Goal: Task Accomplishment & Management: Use online tool/utility

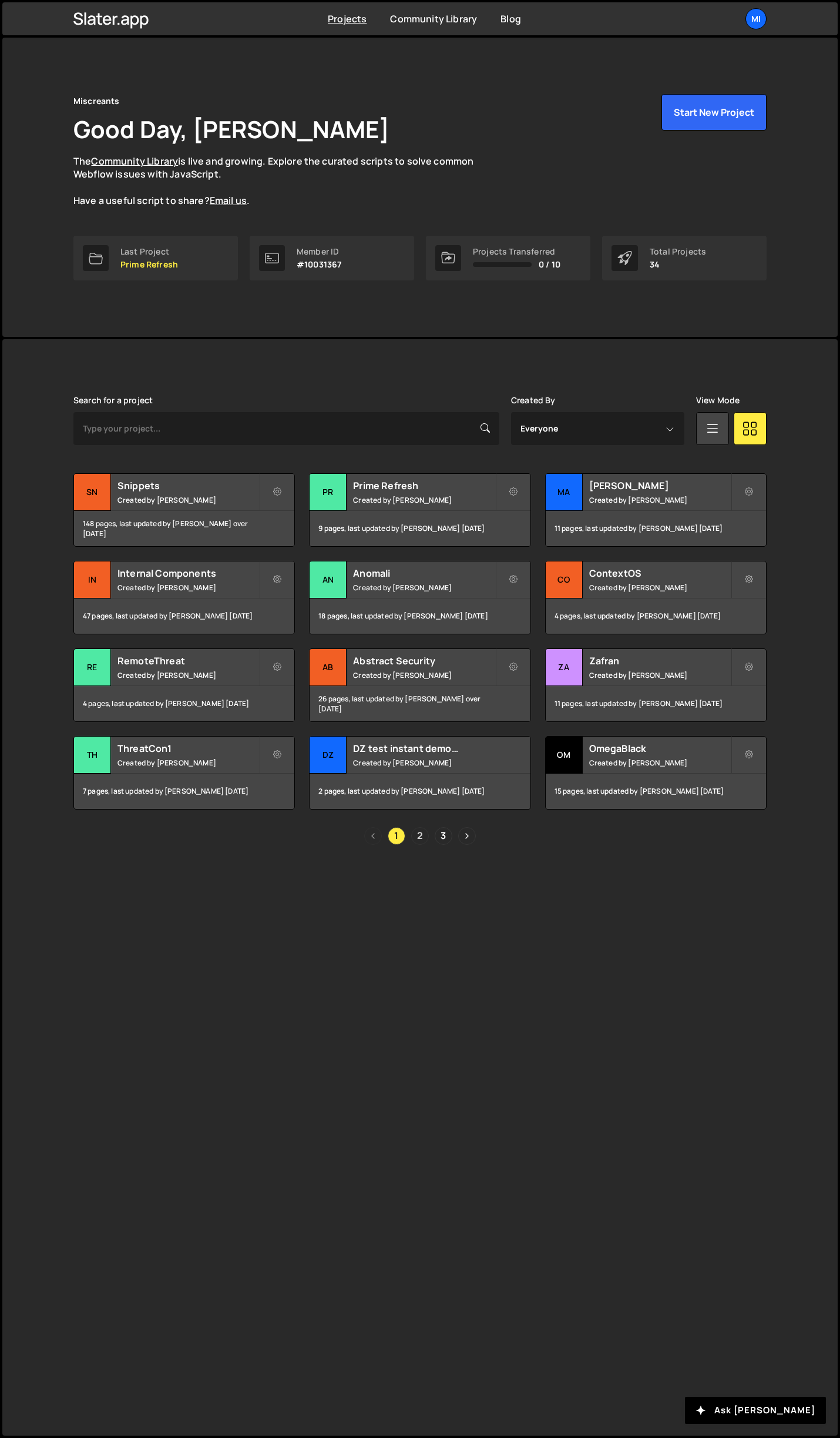
click at [421, 836] on link "2" at bounding box center [420, 836] width 18 height 18
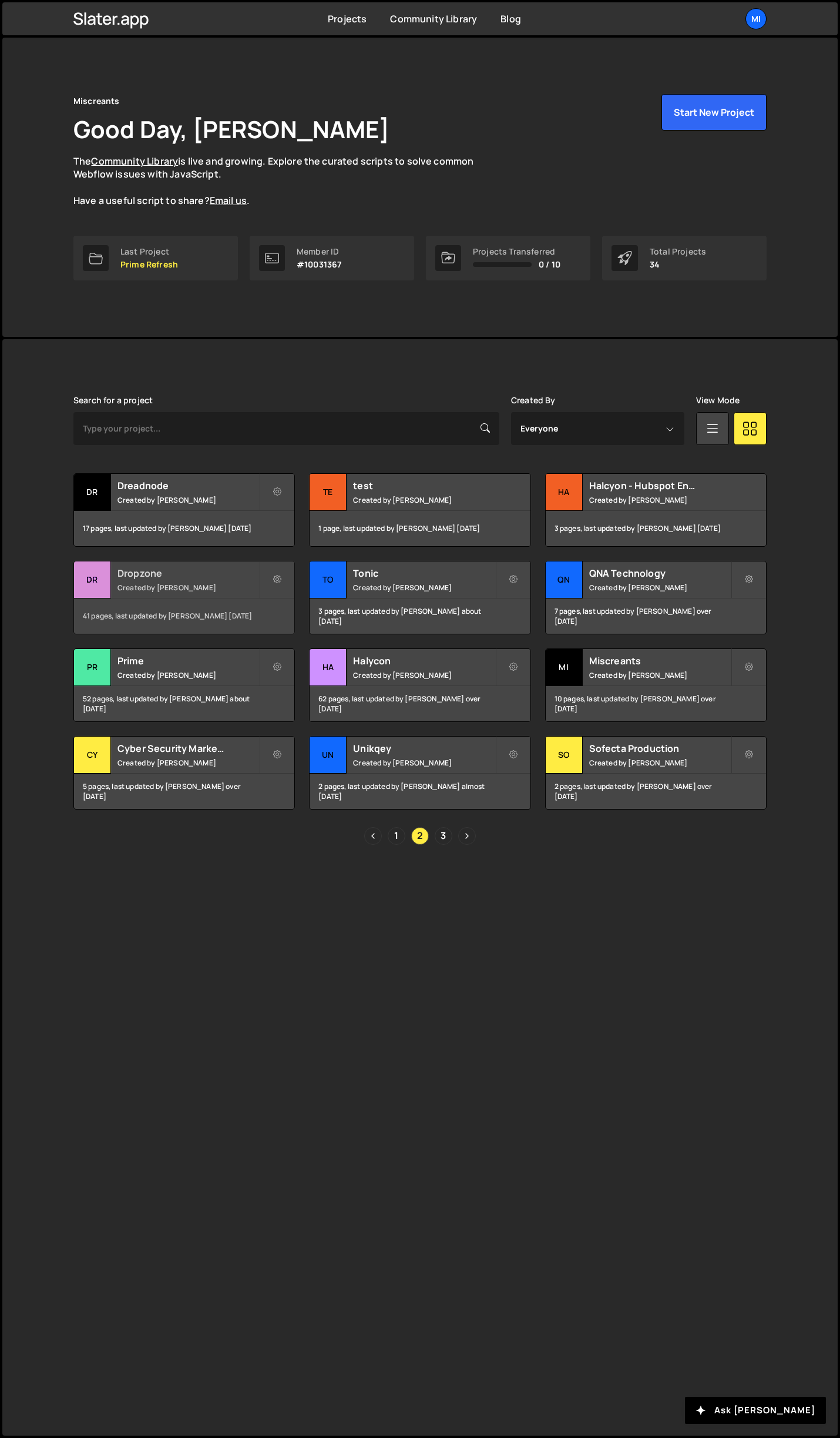
click at [222, 581] on div "Dropzone Created by Jarek Kowalczyk" at bounding box center [184, 580] width 221 height 37
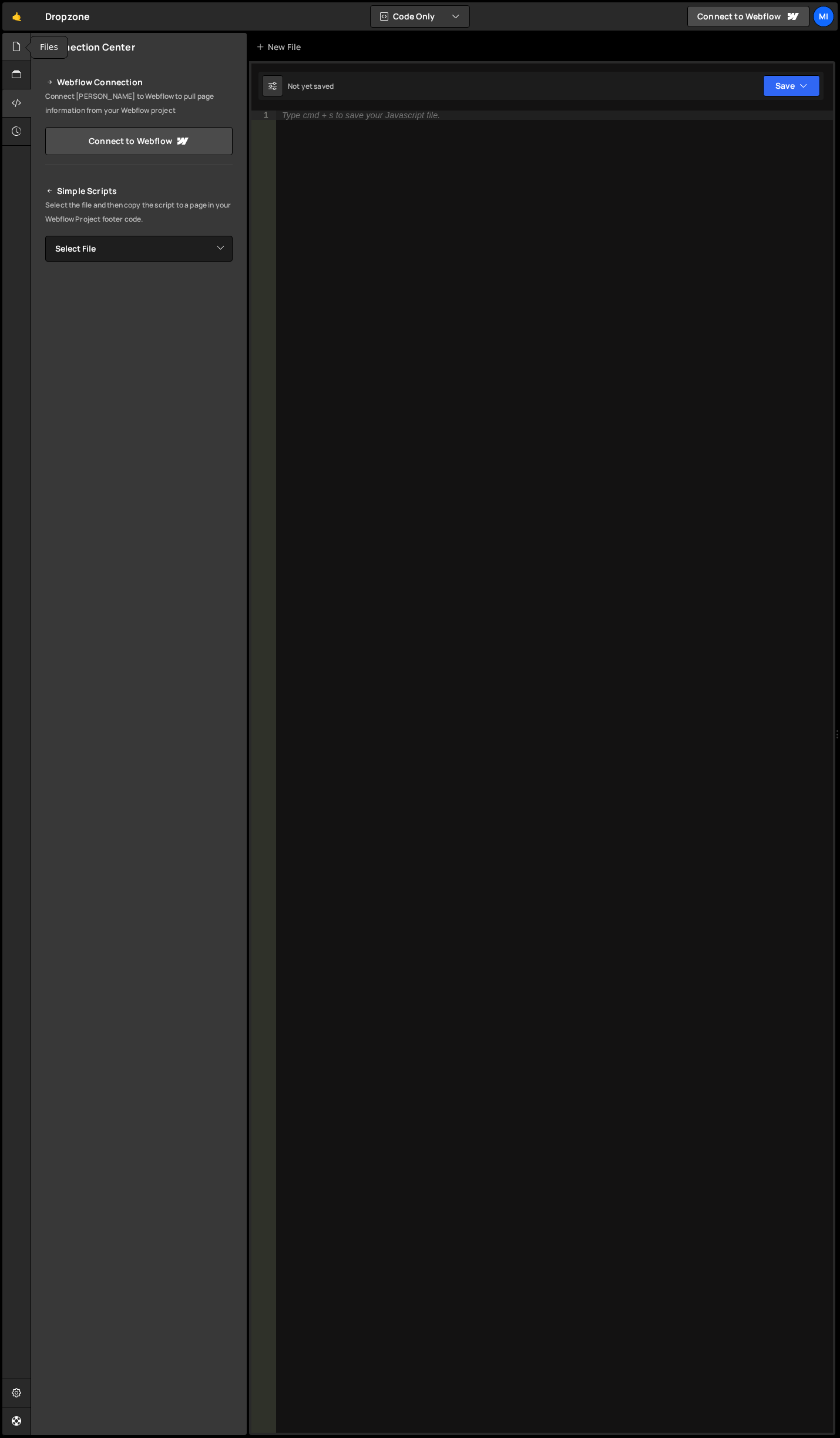
click at [23, 48] on div at bounding box center [17, 46] width 29 height 28
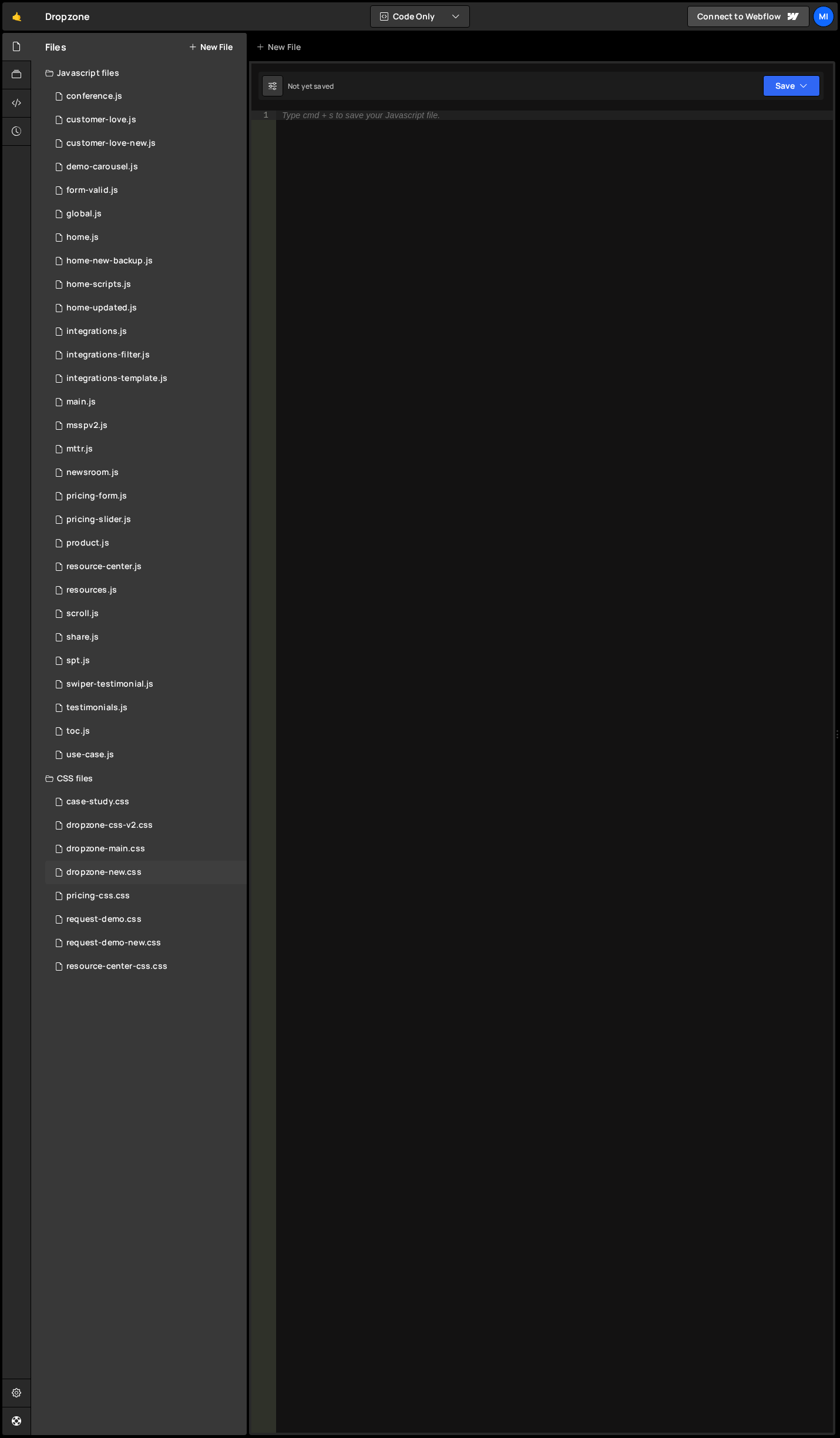
click at [122, 872] on div "dropzone-new.css" at bounding box center [104, 872] width 75 height 10
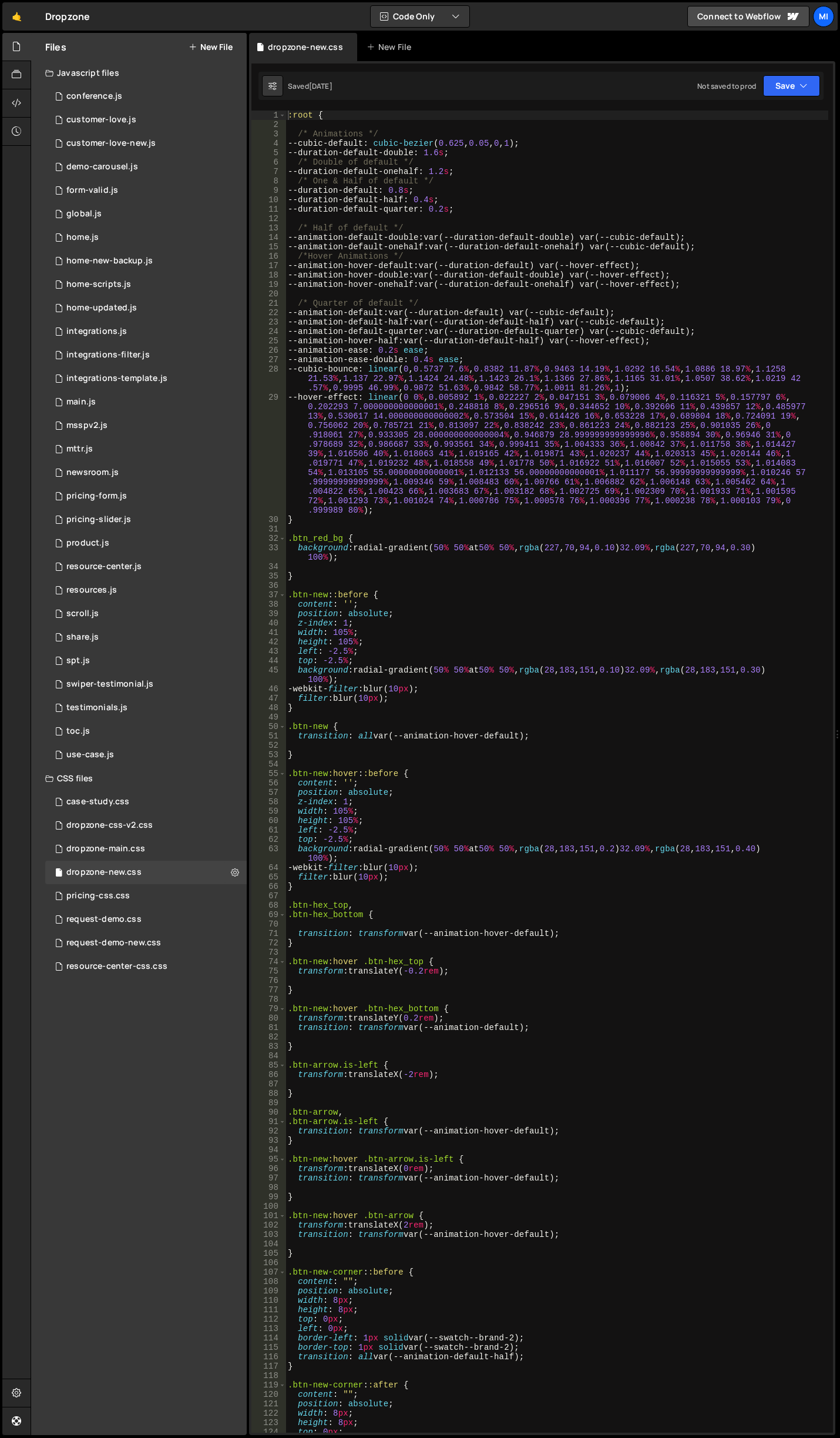
type textarea "z-index: 1;"
click at [618, 625] on div ":root { /* Animations */ --cubic-default : cubic-bezier ( 0.625 , 0.05 , 0 , 1 …" at bounding box center [556, 781] width 543 height 1341
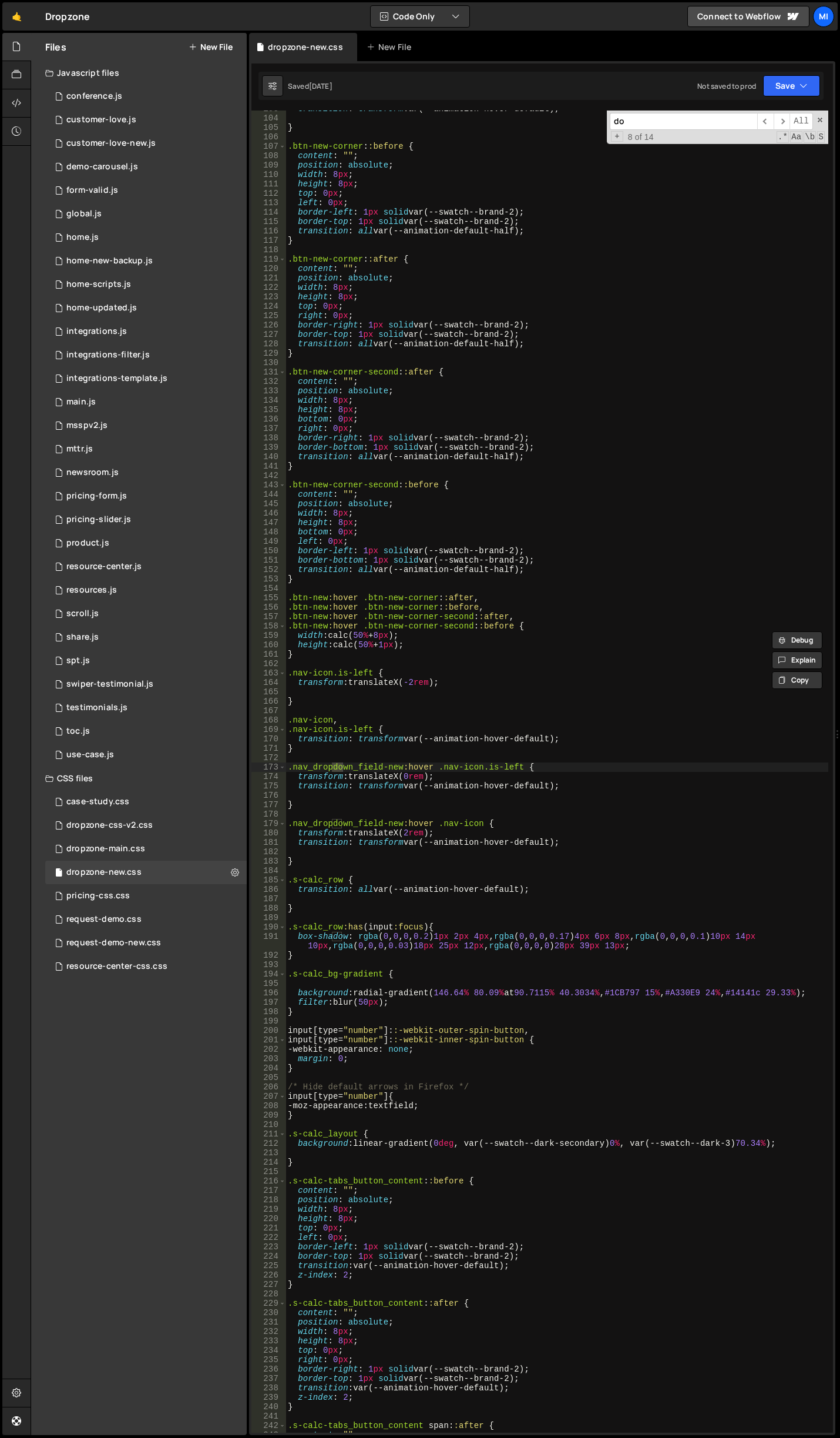
scroll to position [1126, 0]
click at [186, 815] on div "dropzone-css-v2.css 0" at bounding box center [146, 825] width 202 height 23
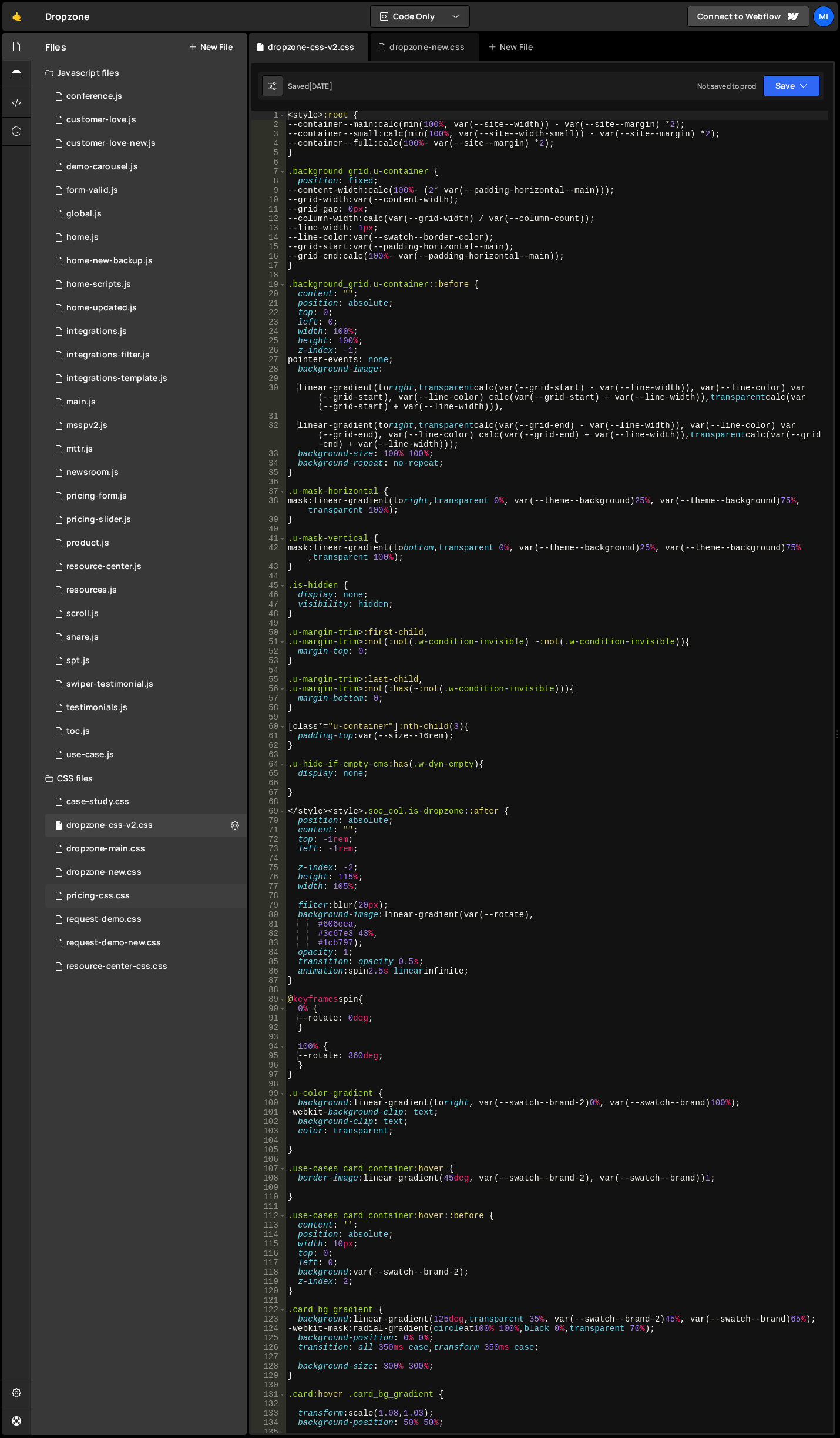
click at [174, 907] on div "pricing-css.css 0" at bounding box center [146, 895] width 202 height 23
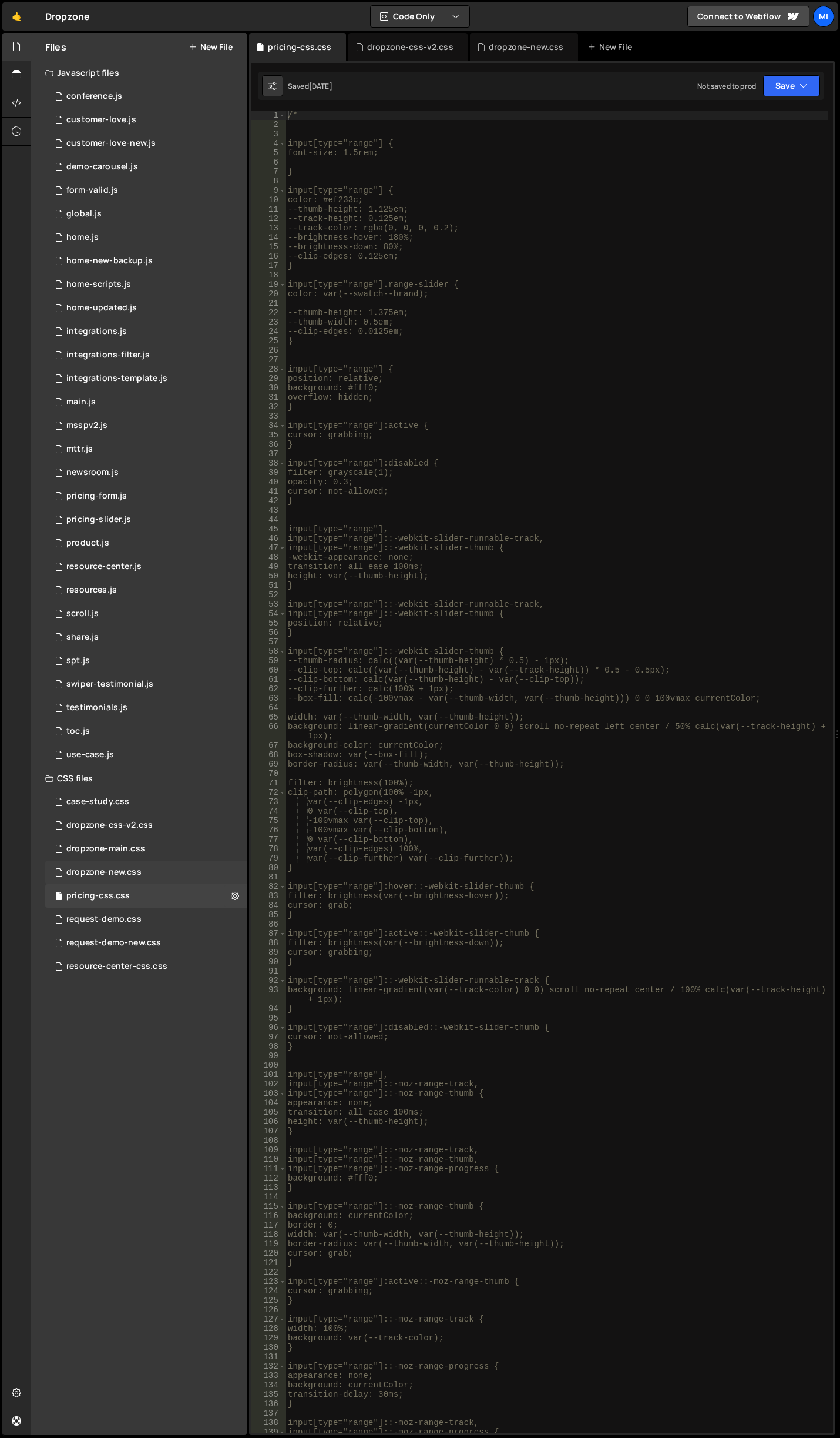
click at [170, 869] on div "dropzone-new.css 0" at bounding box center [146, 872] width 202 height 23
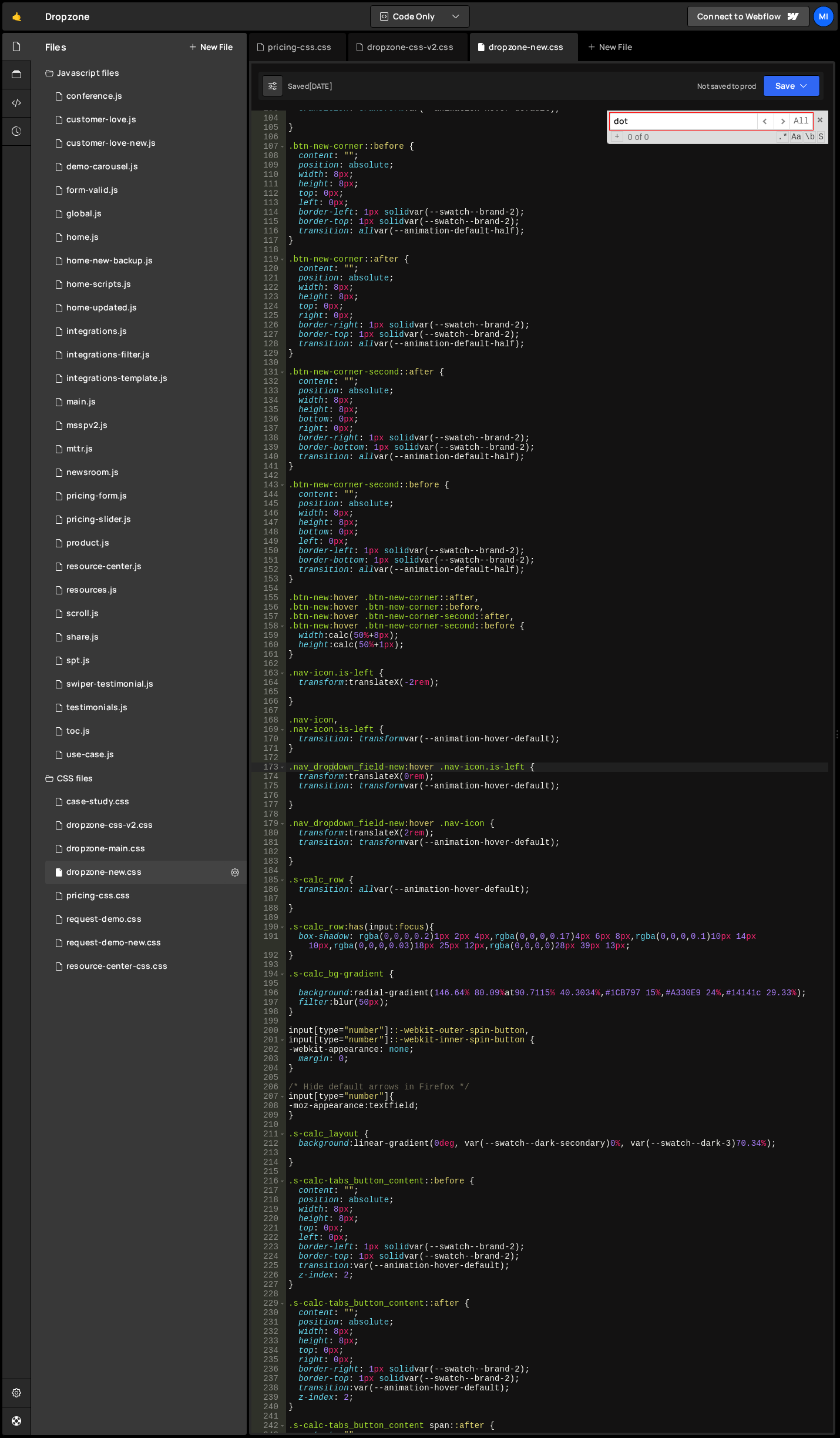
click at [694, 122] on input "dot" at bounding box center [683, 121] width 147 height 17
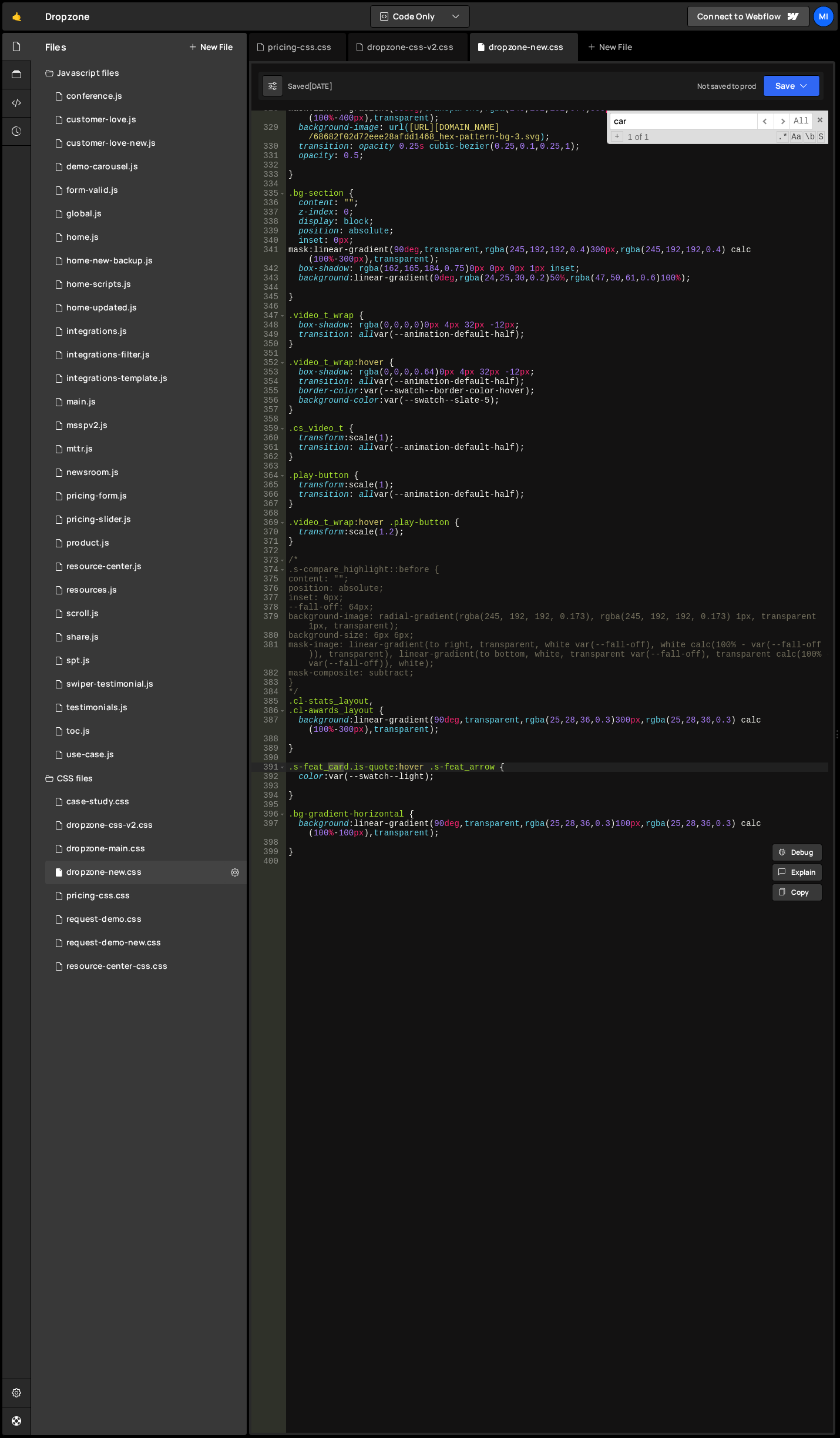
scroll to position [3280, 0]
type input "c"
click at [408, 988] on div "mask : linear-gradient( 90 deg , transparent , rgba ( 245 , 192 , 192 , 0.4 ) 3…" at bounding box center [557, 780] width 543 height 1350
click at [571, 901] on div "mask : linear-gradient( 90 deg , transparent , rgba ( 245 , 192 , 192 , 0.4 ) 3…" at bounding box center [557, 780] width 543 height 1350
click at [551, 1011] on div "mask : linear-gradient( 90 deg , transparent , rgba ( 245 , 192 , 192 , 0.4 ) 3…" at bounding box center [557, 780] width 543 height 1350
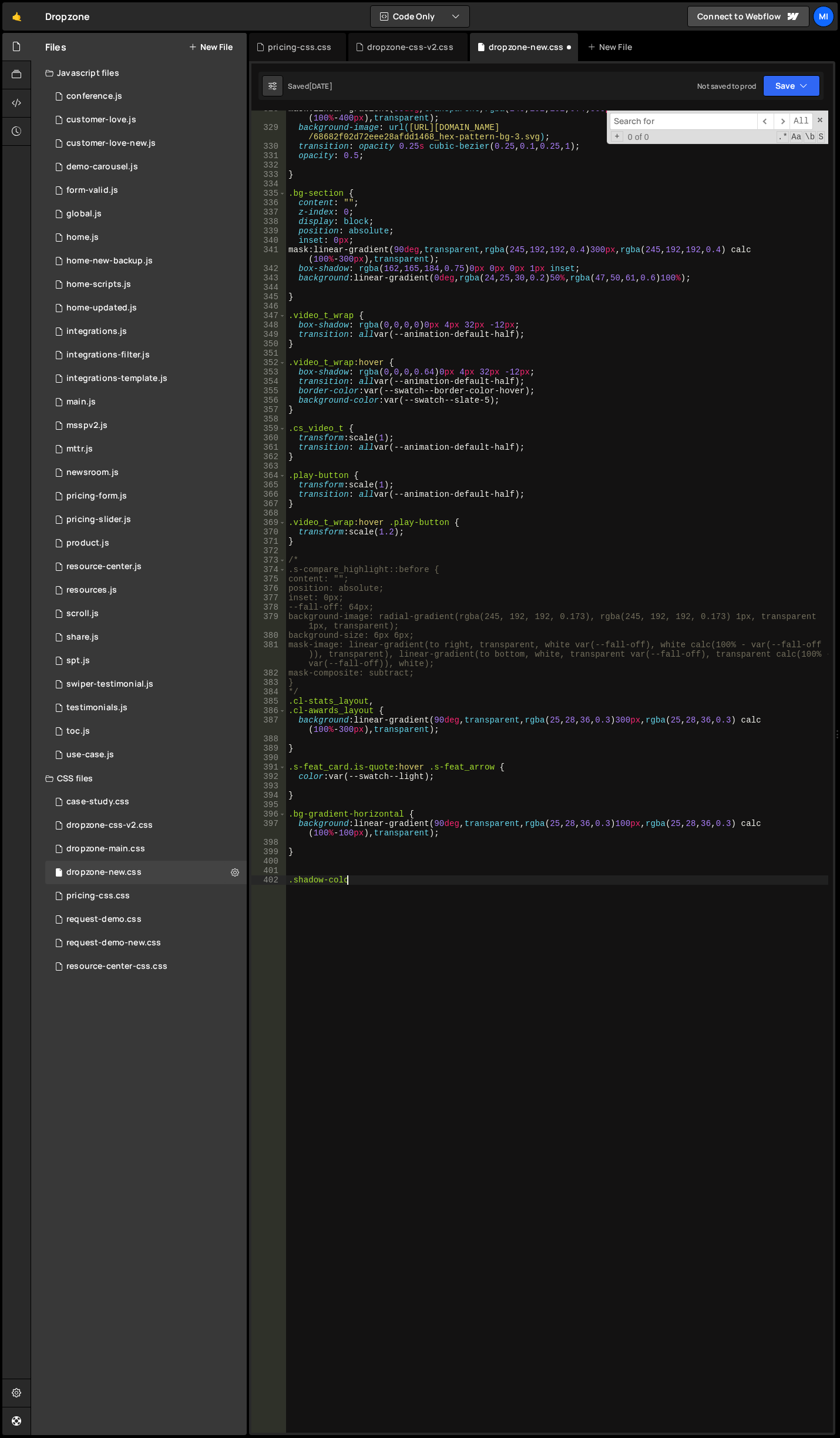
scroll to position [0, 3]
type textarea ".shadow-color {}"
paste textarea "rgba(0, 0, 0, 0.2) 1px 2px 4px, rgba(0, 0, 0, 0.17) 4px 6px 8px, rgba(0, 0, 0, …"
click at [489, 962] on div "mask : linear-gradient( 90 deg , transparent , rgba ( 245 , 192 , 192 , 0.4 ) 3…" at bounding box center [557, 780] width 543 height 1350
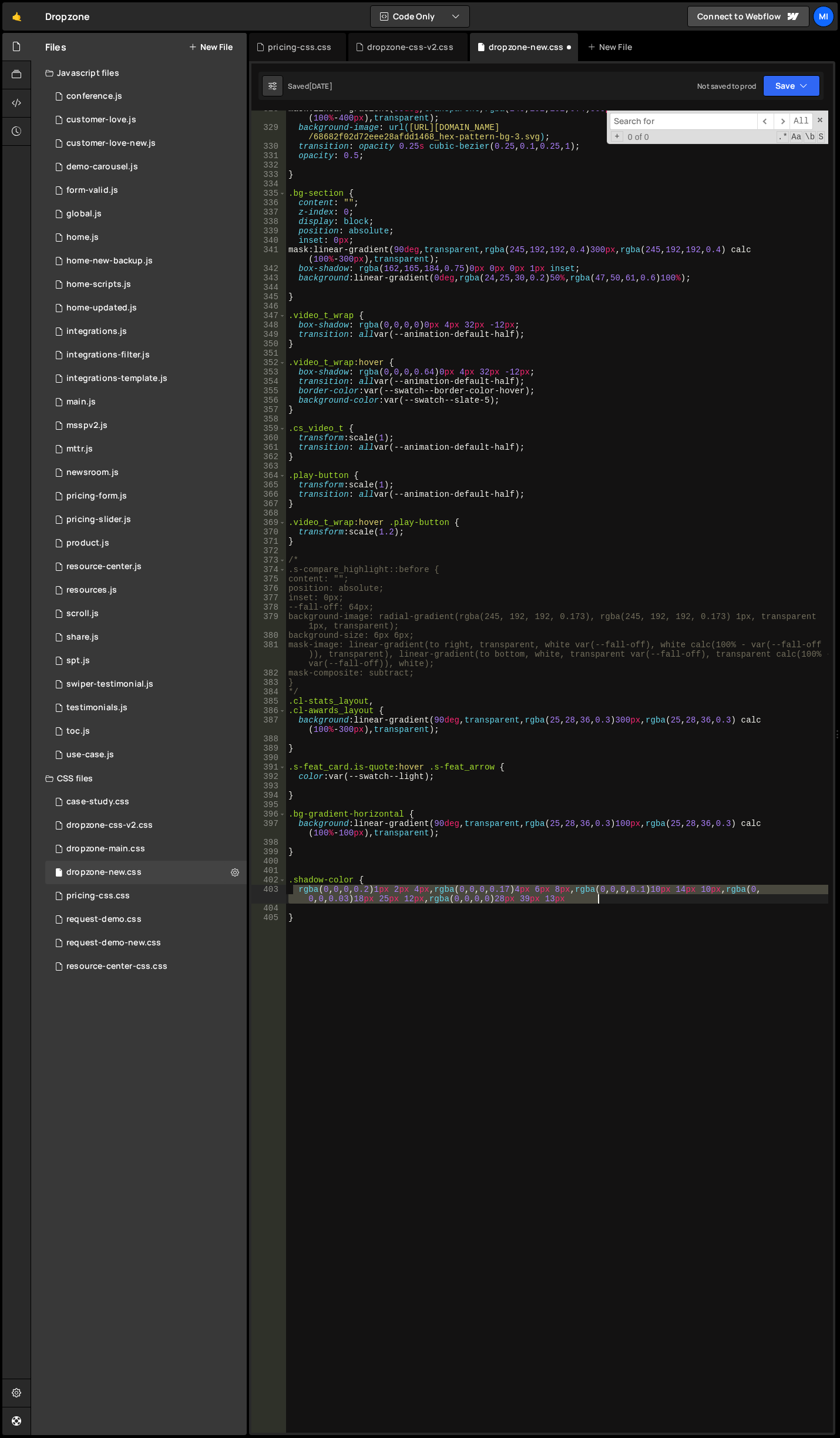
drag, startPoint x: 295, startPoint y: 888, endPoint x: 599, endPoint y: 887, distance: 304.0
click at [628, 895] on div "mask : linear-gradient( 90 deg , transparent , rgba ( 245 , 192 , 192 , 0.4 ) 3…" at bounding box center [557, 780] width 543 height 1350
drag, startPoint x: 500, startPoint y: 929, endPoint x: 603, endPoint y: 902, distance: 106.5
click at [502, 929] on div "mask : linear-gradient( 90 deg , transparent , rgba ( 245 , 192 , 192 , 0.4 ) 3…" at bounding box center [557, 780] width 543 height 1350
click at [613, 899] on div "mask : linear-gradient( 90 deg , transparent , rgba ( 245 , 192 , 192 , 0.4 ) 3…" at bounding box center [557, 780] width 543 height 1350
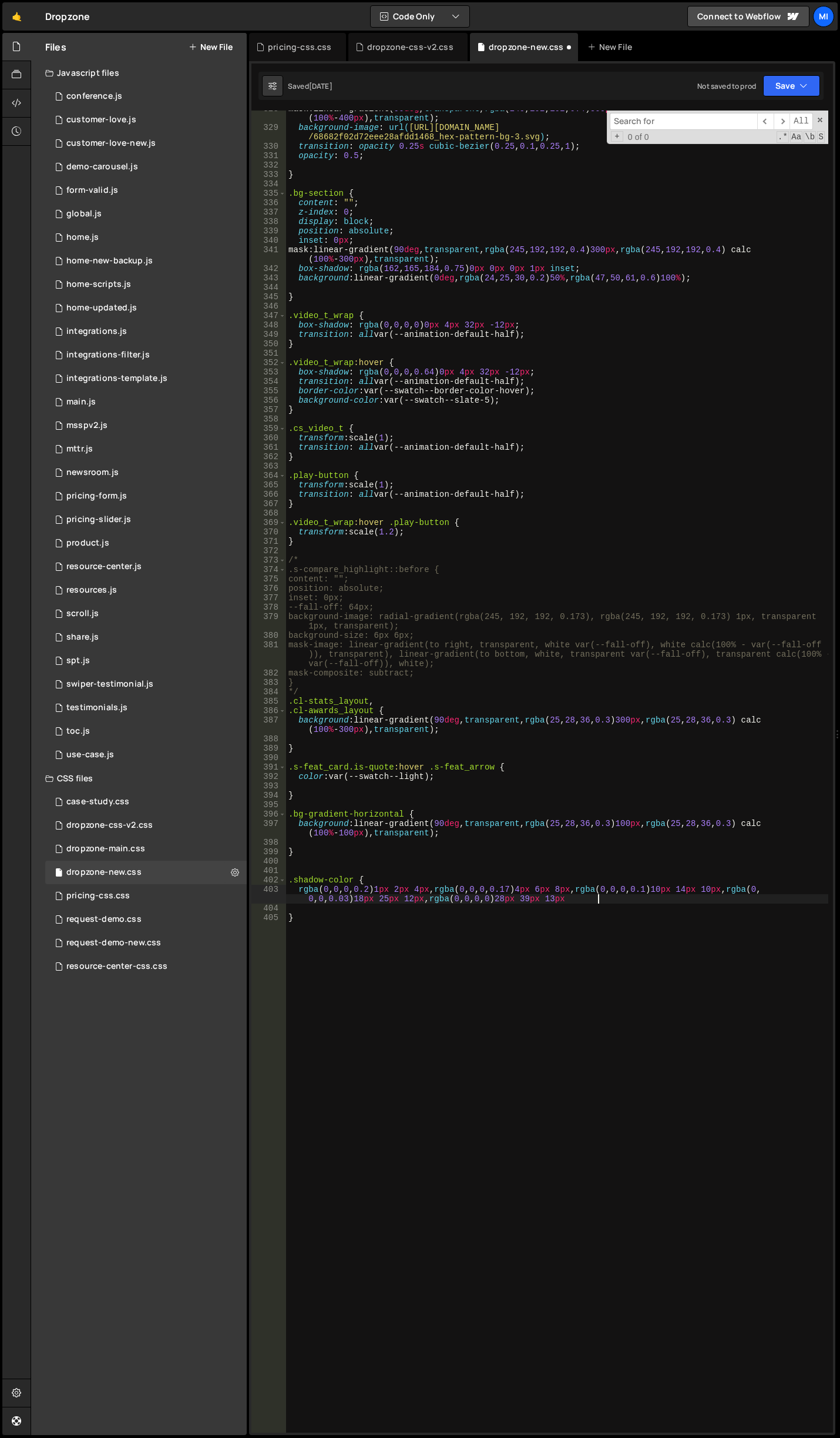
scroll to position [0, 57]
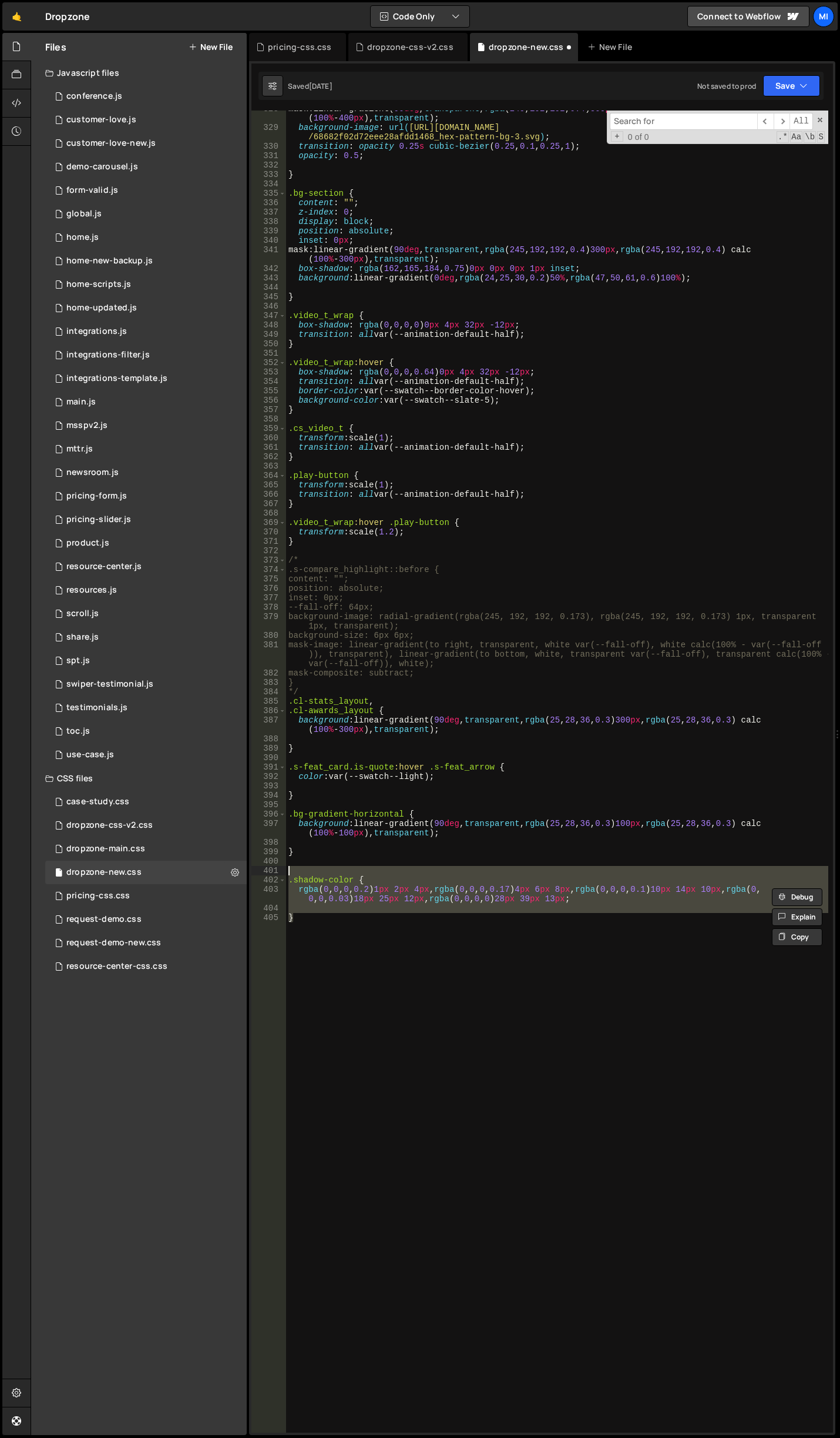
drag, startPoint x: 329, startPoint y: 948, endPoint x: 273, endPoint y: 872, distance: 94.4
click at [273, 872] on div "rgba(0, 0, 0, 0.2) 1px 2px 4px, rgba(0, 0, 0, 0.17) 4px 6px 8px, rgba(0, 0, 0, …" at bounding box center [543, 772] width 582 height 1322
type textarea ".shadow-color {"
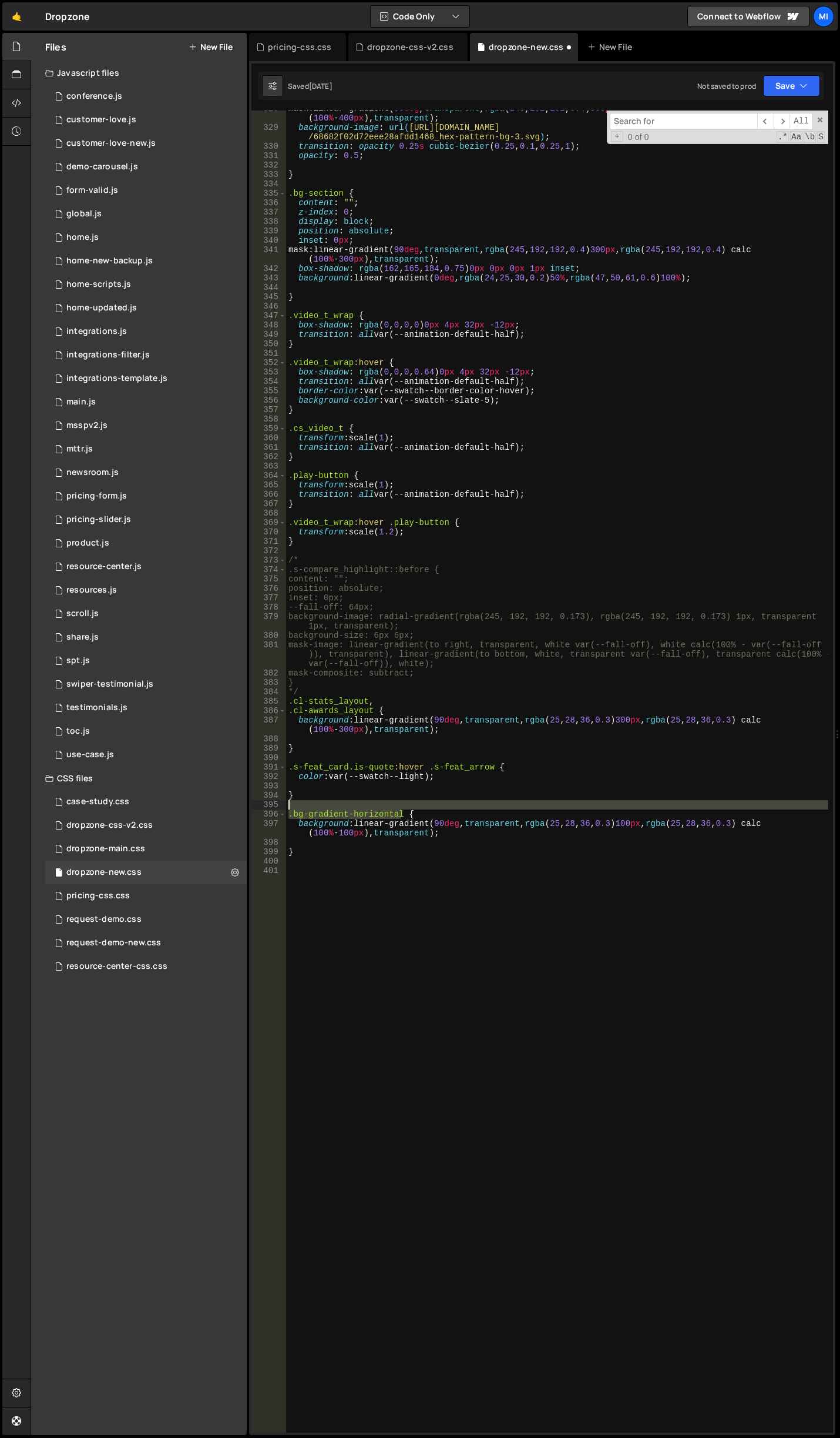
drag, startPoint x: 403, startPoint y: 813, endPoint x: 325, endPoint y: 805, distance: 78.4
click at [325, 805] on div "mask : linear-gradient( 90 deg , transparent , rgba ( 245 , 192 , 192 , 0.4 ) 3…" at bounding box center [557, 780] width 543 height 1350
type textarea ".bg-gradient-horizontal {"
click at [350, 881] on div "mask : linear-gradient( 90 deg , transparent , rgba ( 245 , 192 , 192 , 0.4 ) 3…" at bounding box center [557, 780] width 543 height 1350
click at [603, 257] on div "mask : linear-gradient( 90 deg , transparent , rgba ( 245 , 192 , 192 , 0.4 ) 3…" at bounding box center [557, 780] width 543 height 1350
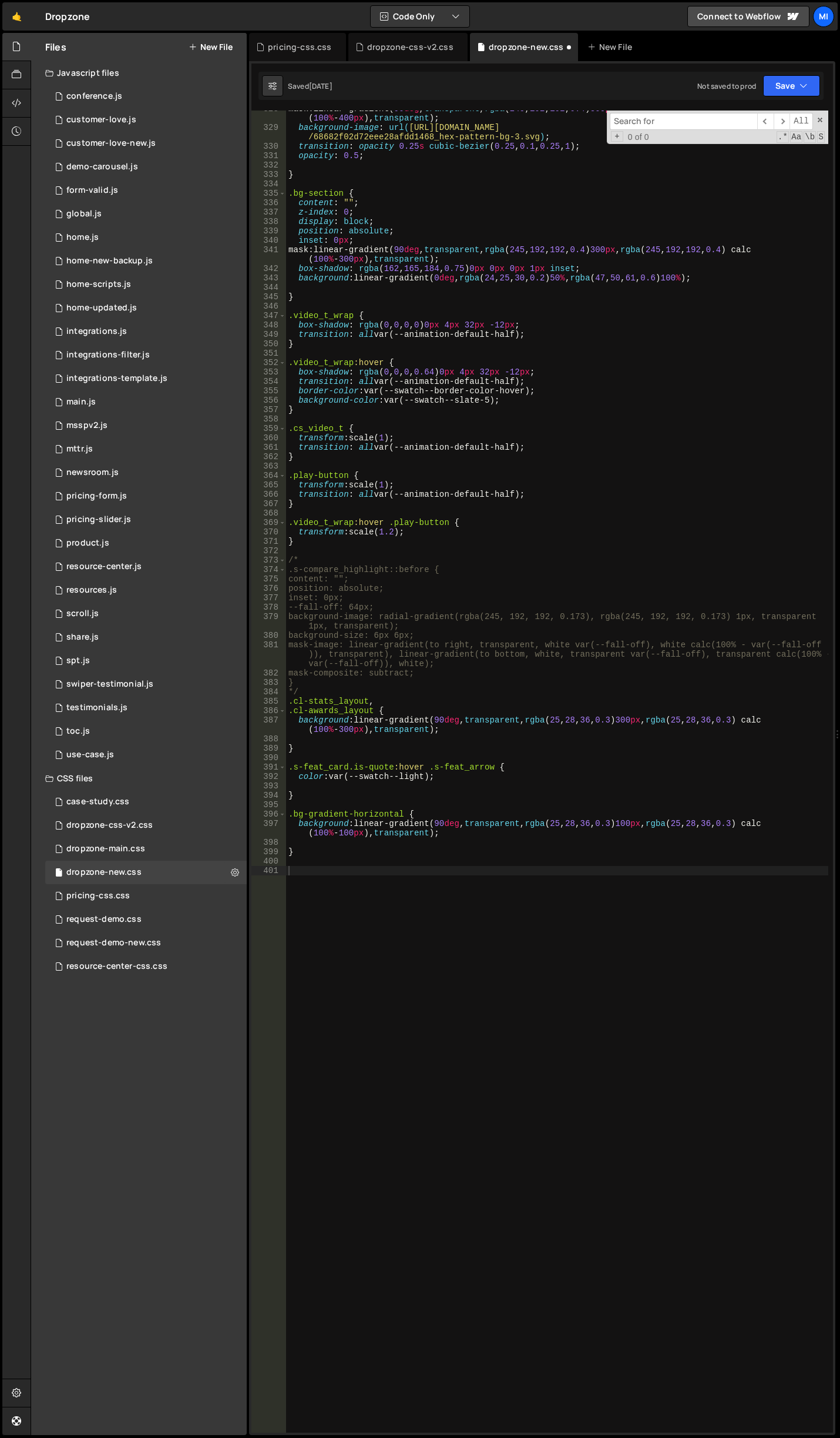
type textarea "mask: linear-gradient(90deg, transparent, rgba(245, 192, 192, 0.4) 300px, rgba(…"
click at [700, 117] on input at bounding box center [683, 121] width 147 height 17
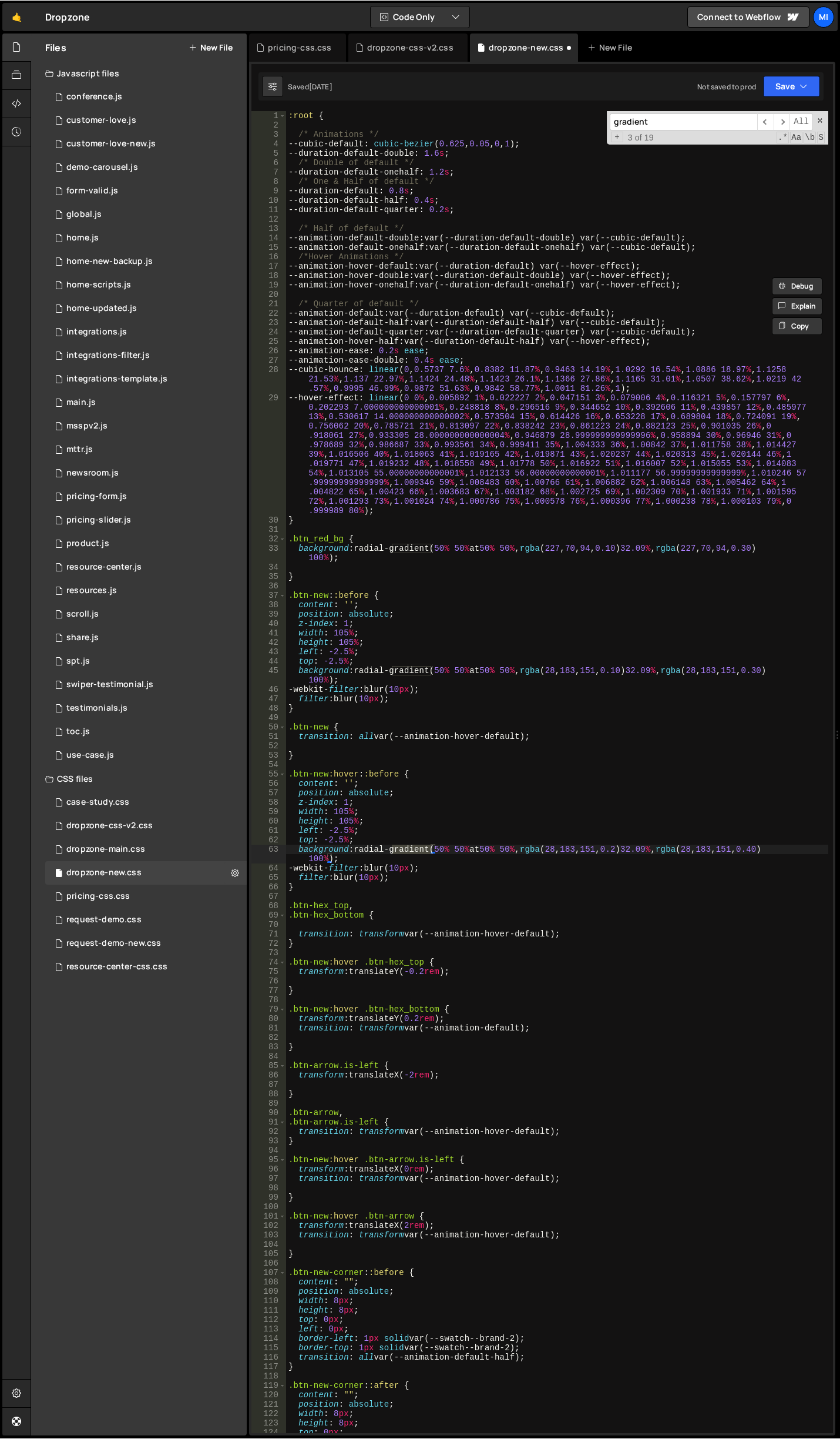
scroll to position [1333, 0]
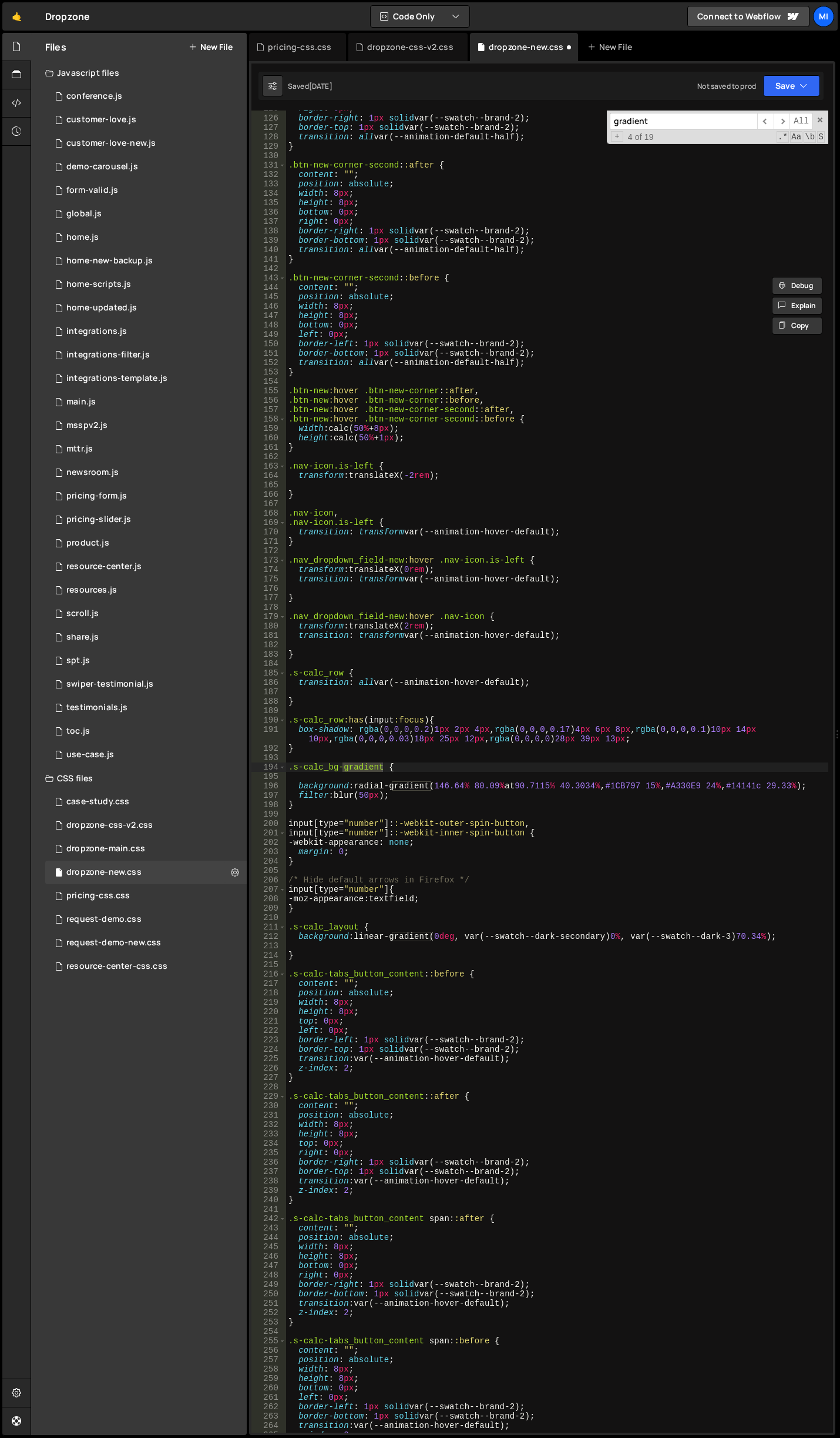
type input "gradient"
type textarea ".s-calc_bg-gradient {"
drag, startPoint x: 292, startPoint y: 768, endPoint x: 381, endPoint y: 764, distance: 89.1
click at [381, 764] on div "right : 0 px ; border-right : 1 px solid var(--swatch--brand-2) ; border-top : …" at bounding box center [557, 775] width 543 height 1341
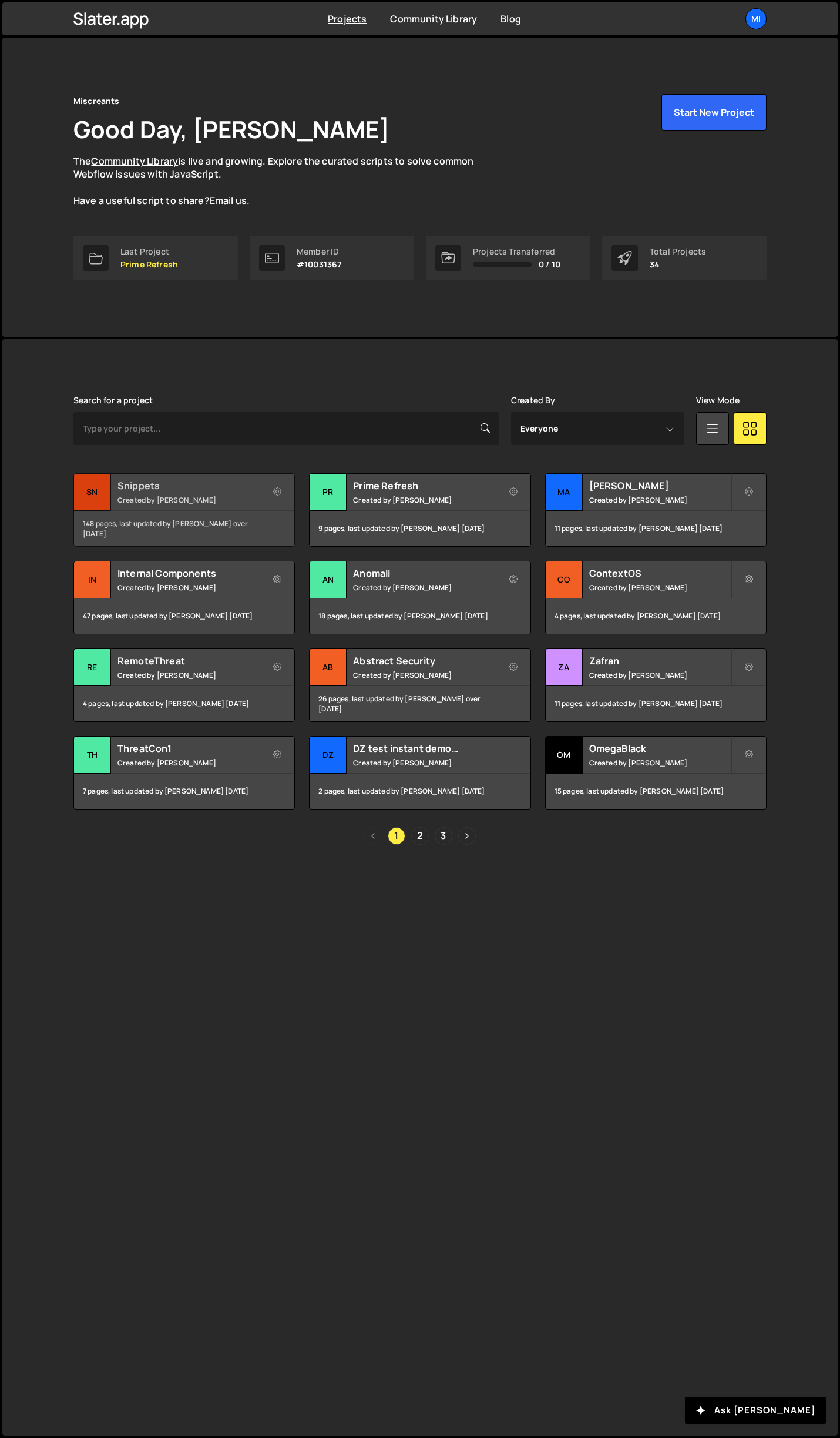
click at [202, 491] on h2 "Snippets" at bounding box center [188, 485] width 142 height 13
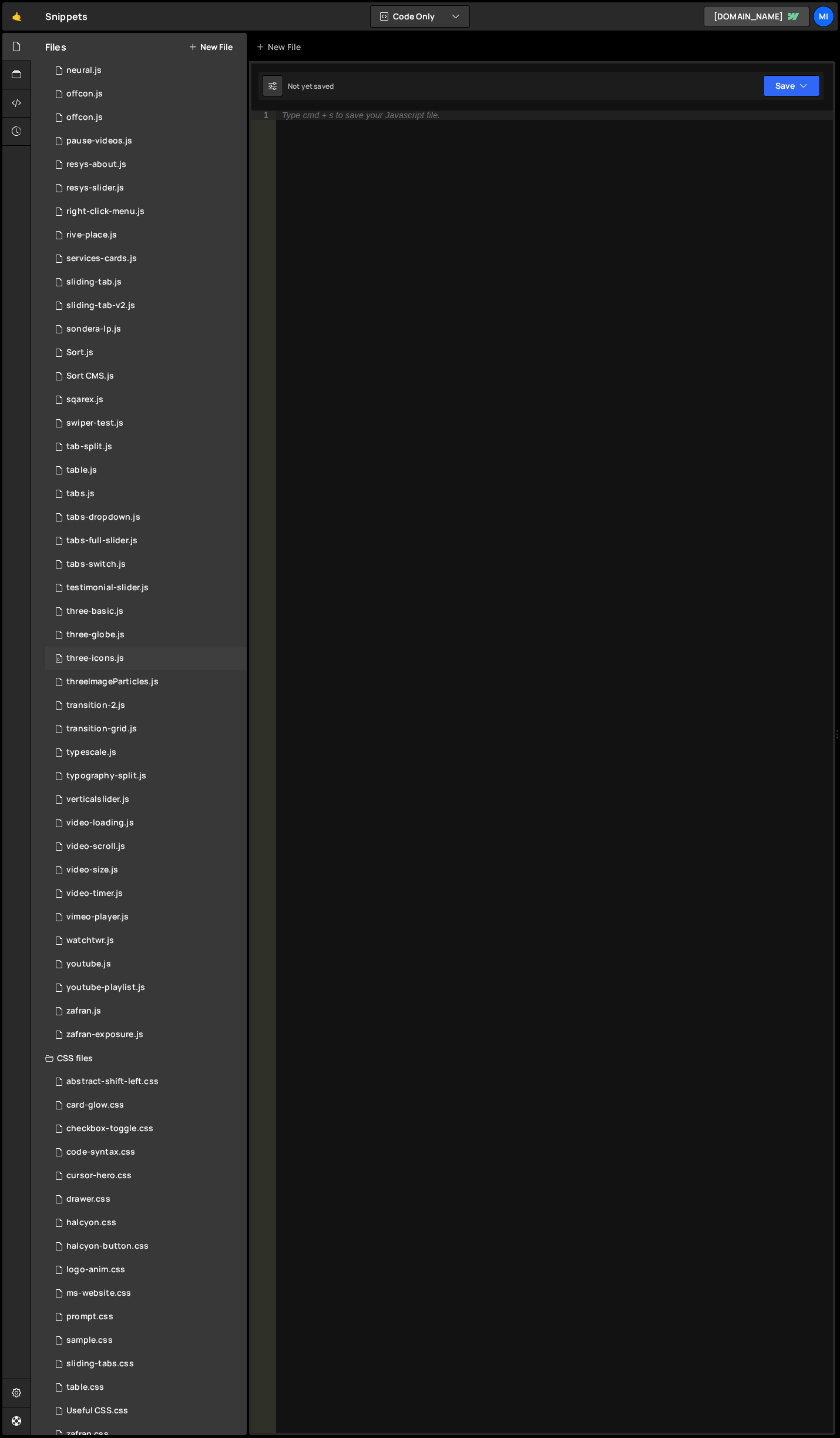
scroll to position [1942, 0]
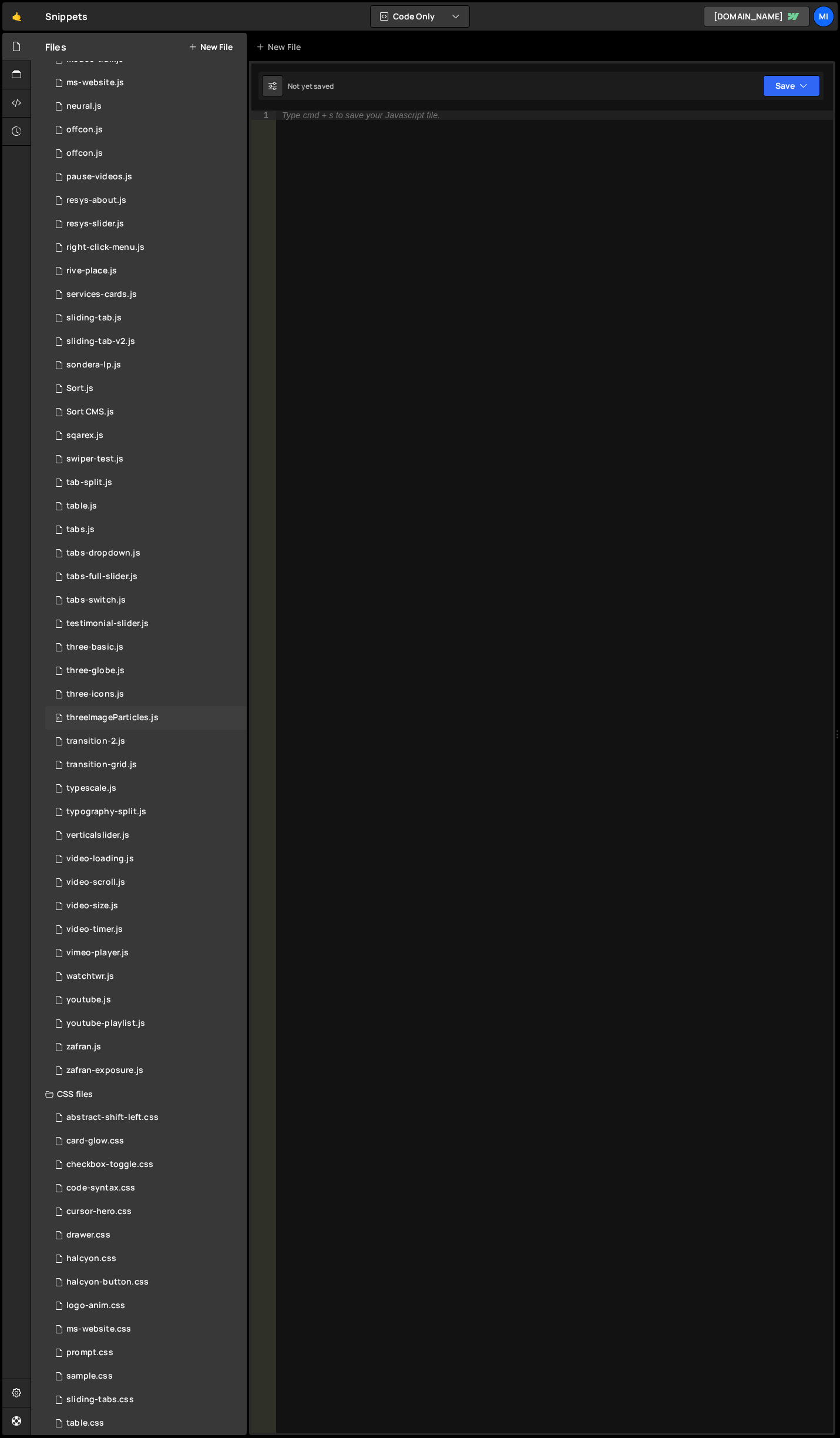
click at [160, 720] on div "0 threeImageParticles.js 0" at bounding box center [146, 717] width 202 height 23
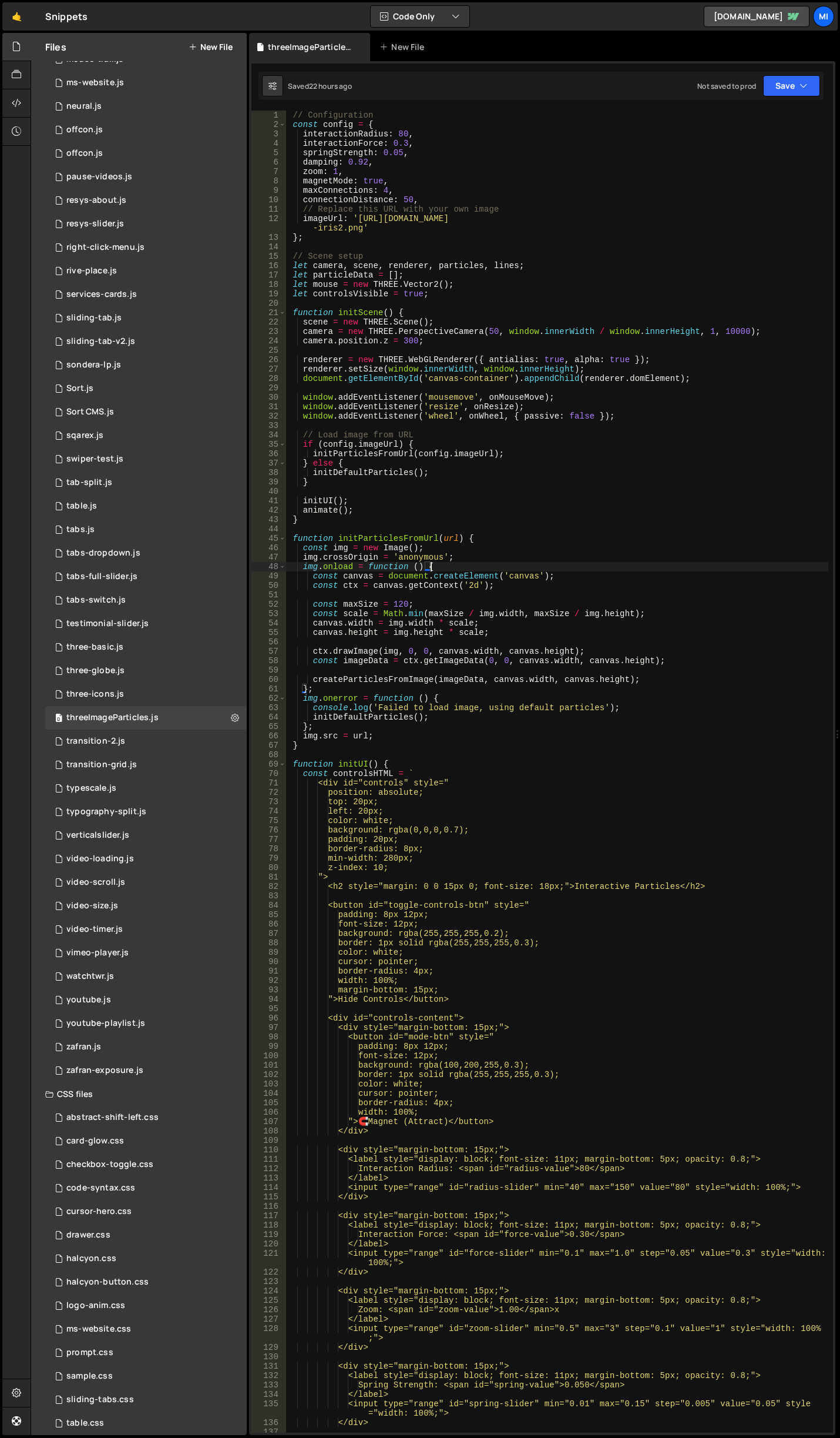
click at [551, 565] on div "// Configuration const config = { interactionRadius : 80 , interactionForce : 0…" at bounding box center [556, 781] width 543 height 1341
click at [538, 257] on div "// Configuration const config = { interactionRadius : 80 , interactionForce : 0…" at bounding box center [556, 781] width 543 height 1341
click at [538, 234] on div "// Configuration const config = { interactionRadius : 80 , interactionForce : 0…" at bounding box center [556, 781] width 543 height 1341
type textarea "};"
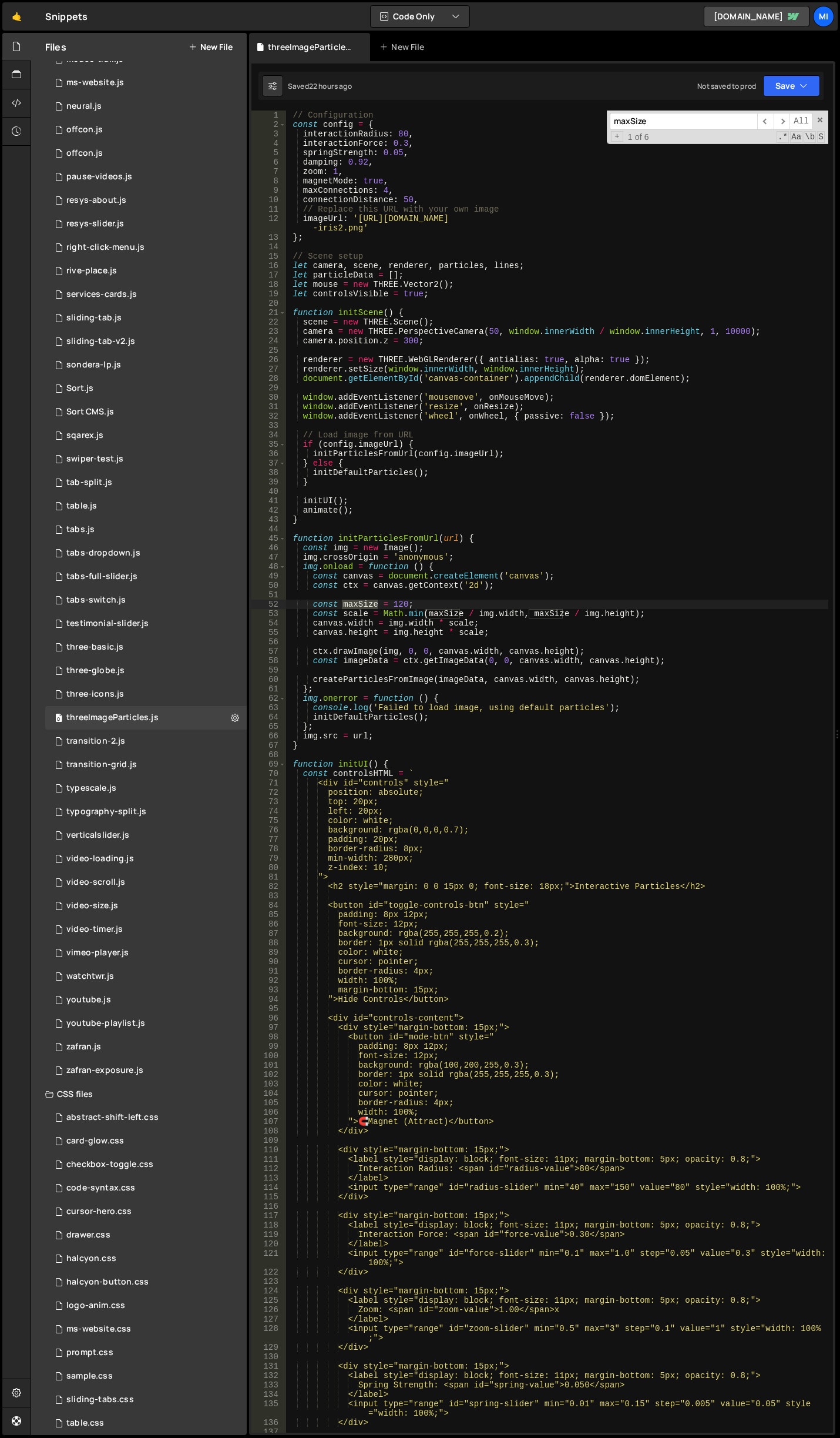
type input "maxSize"
click at [424, 539] on div "// Configuration const config = { interactionRadius : 80 , interactionForce : 0…" at bounding box center [556, 781] width 543 height 1341
drag, startPoint x: 388, startPoint y: 602, endPoint x: 401, endPoint y: 601, distance: 13.0
click at [401, 601] on div "// Configuration const config = { interactionRadius : 80 , interactionForce : 0…" at bounding box center [556, 781] width 543 height 1341
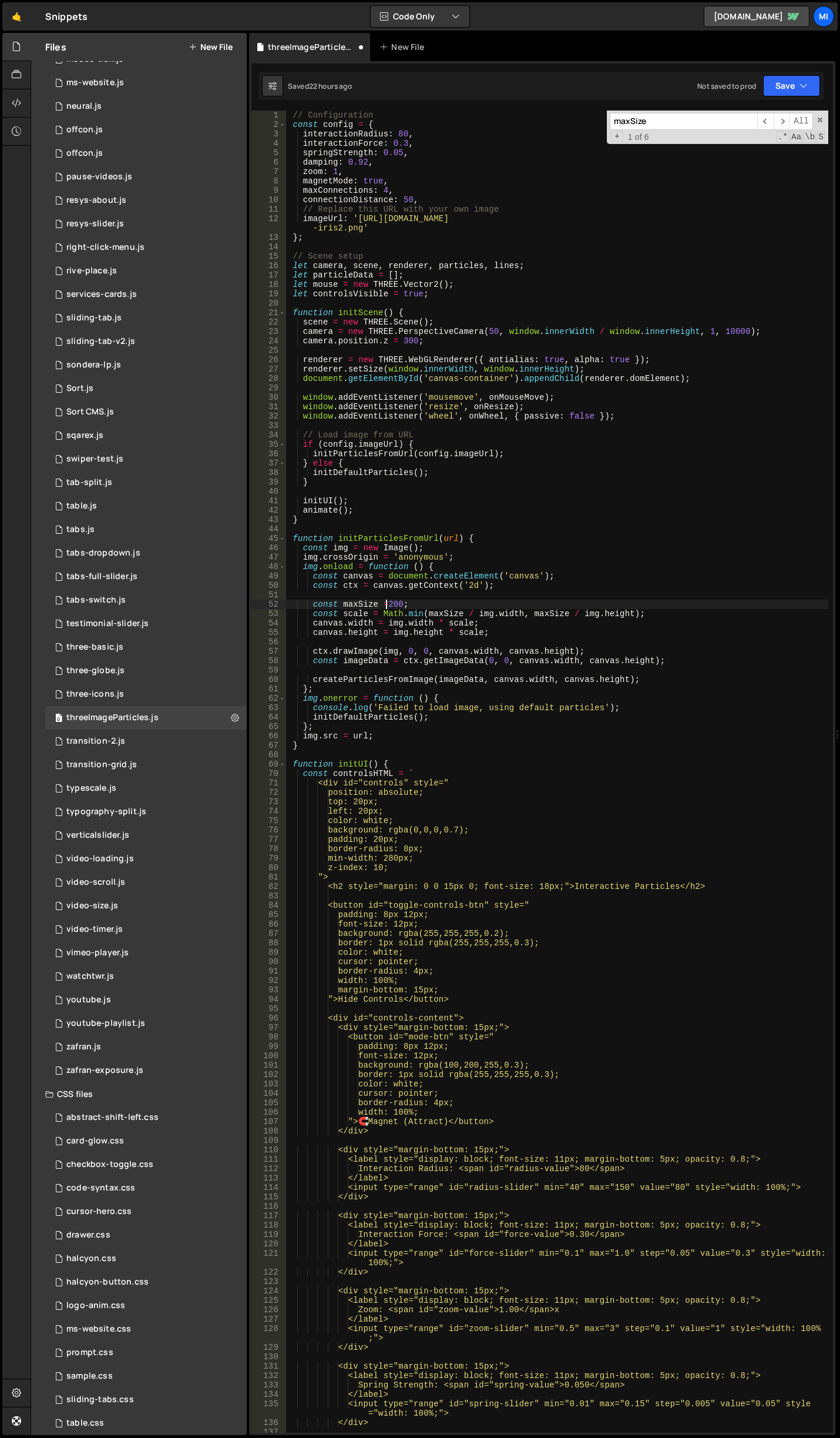
click at [388, 601] on div "// Configuration const config = { interactionRadius : 80 , interactionForce : 0…" at bounding box center [556, 781] width 543 height 1341
click at [483, 547] on div "// Configuration const config = { interactionRadius : 80 , interactionForce : 0…" at bounding box center [556, 781] width 543 height 1341
click at [395, 601] on div "// Configuration const config = { interactionRadius : 80 , interactionForce : 0…" at bounding box center [556, 781] width 543 height 1341
click at [392, 606] on div "// Configuration const config = { interactionRadius : 80 , interactionForce : 0…" at bounding box center [556, 781] width 543 height 1341
type textarea "const maxSize = 200;"
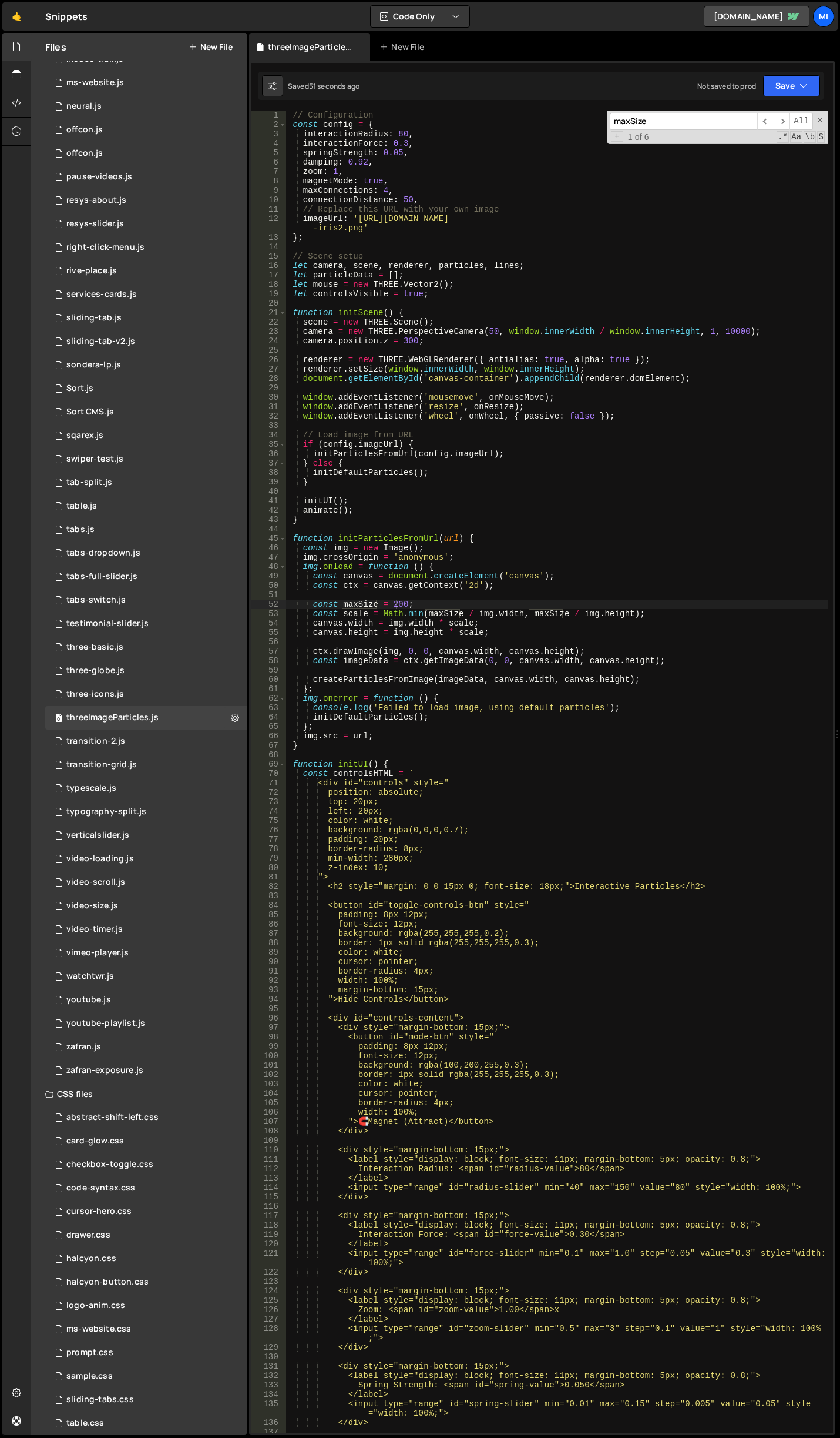
click at [686, 120] on input "maxSize" at bounding box center [683, 121] width 147 height 17
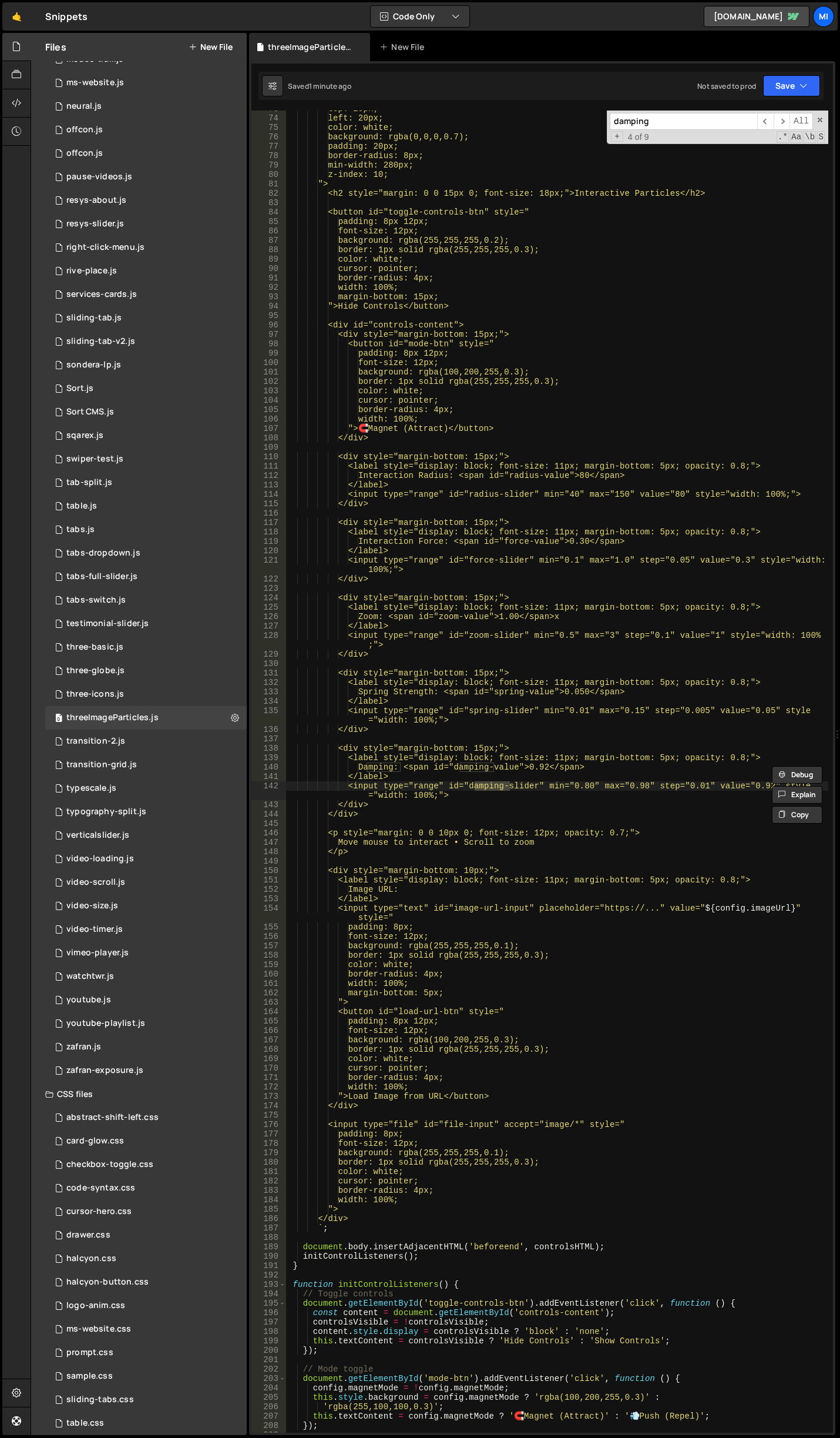
type input "damping"
click at [760, 789] on div "top: 20px; left: 20px; color: white; background: rgba(0,0,0,0.7); padding: 20px…" at bounding box center [556, 775] width 543 height 1341
click at [642, 780] on div "top: 20px; left: 20px; color: white; background: rgba(0,0,0,0.7); padding: 20px…" at bounding box center [556, 775] width 543 height 1341
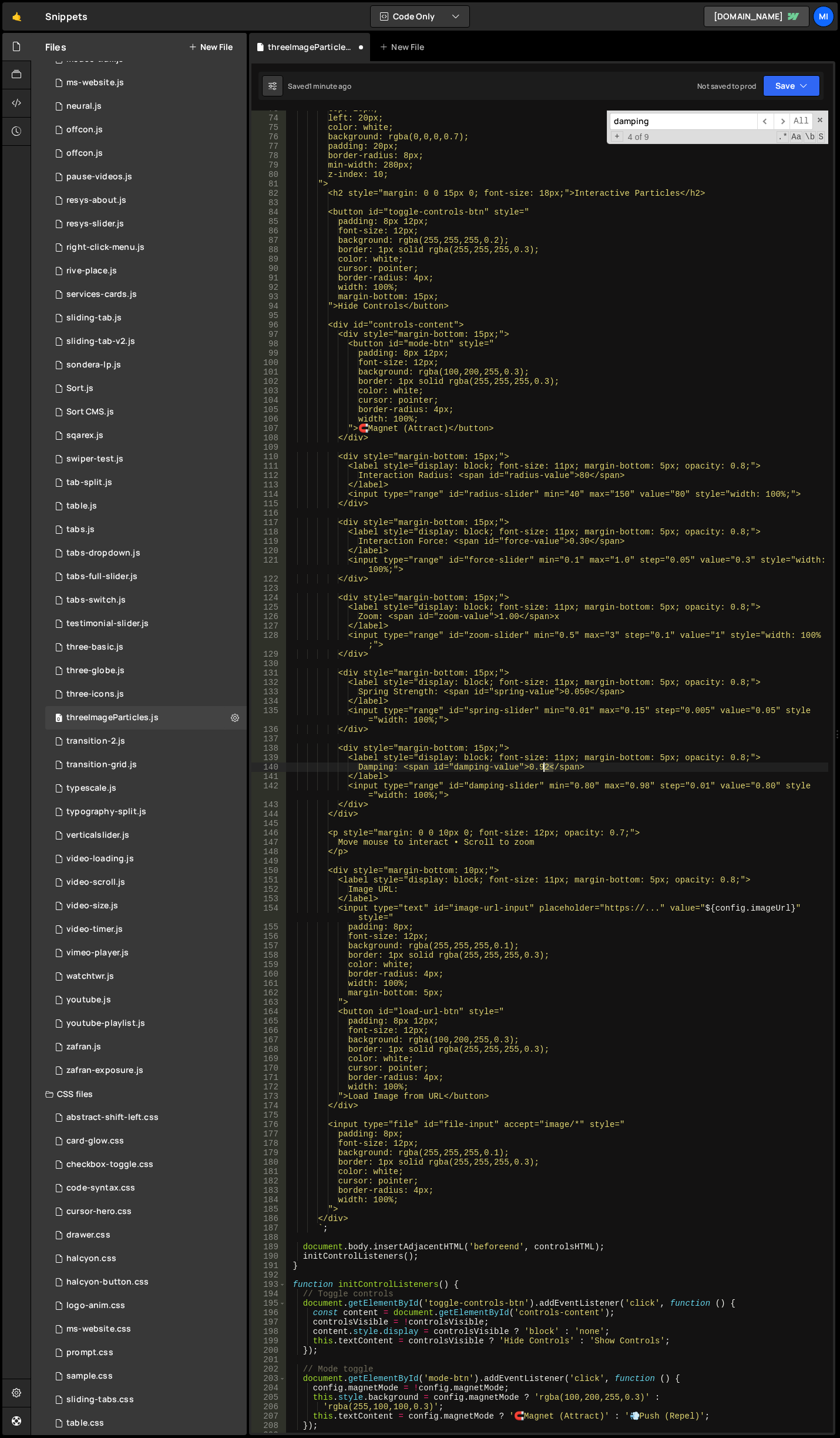
drag, startPoint x: 554, startPoint y: 768, endPoint x: 546, endPoint y: 768, distance: 8.0
click at [546, 768] on div "top: 20px; left: 20px; color: white; background: rgba(0,0,0,0.7); padding: 20px…" at bounding box center [556, 775] width 543 height 1341
click at [668, 808] on div "top: 20px; left: 20px; color: white; background: rgba(0,0,0,0.7); padding: 20px…" at bounding box center [556, 775] width 543 height 1341
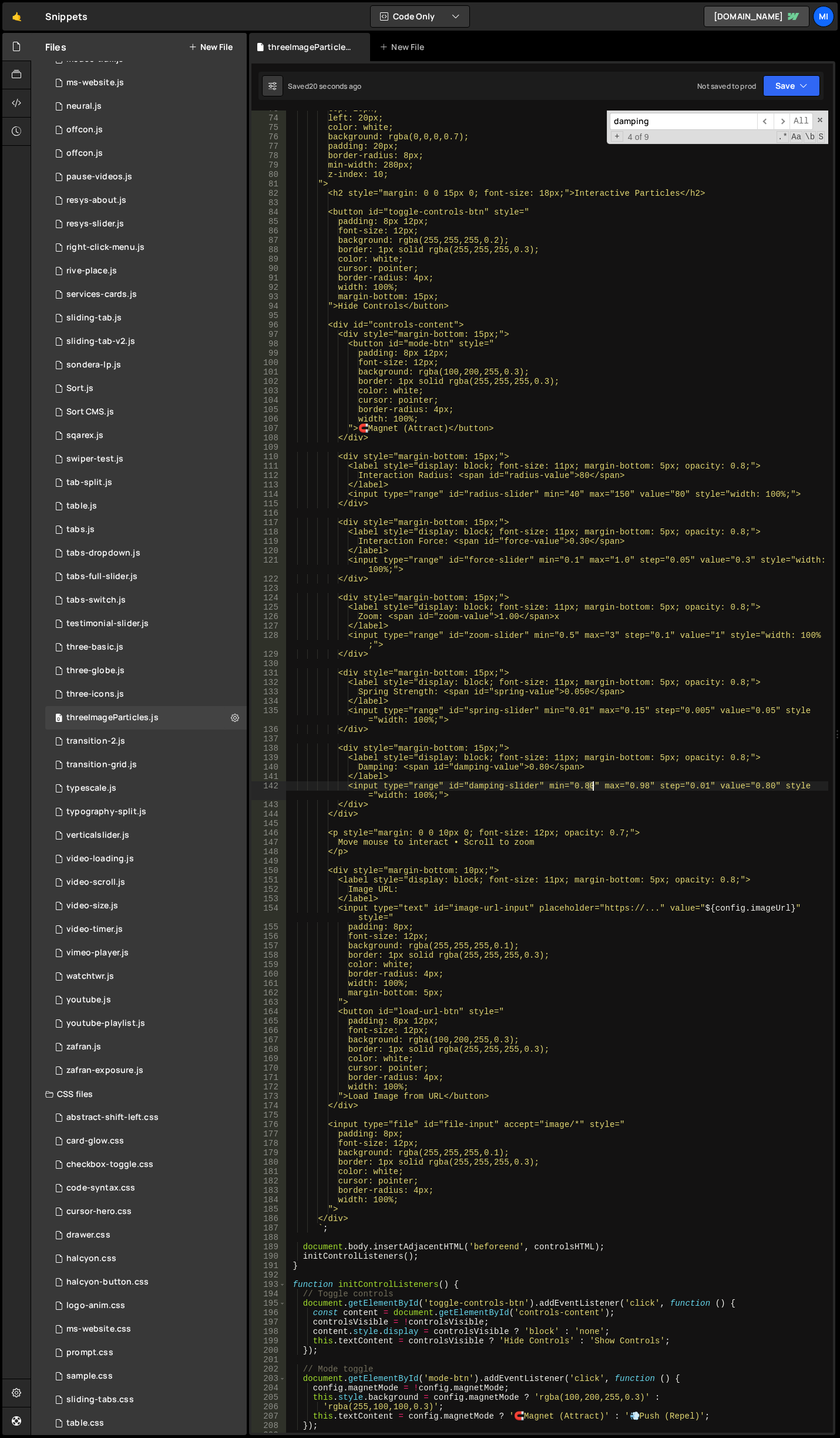
click at [592, 787] on div "top: 20px; left: 20px; color: white; background: rgba(0,0,0,0.7); padding: 20px…" at bounding box center [556, 775] width 543 height 1341
click at [645, 760] on div "top: 20px; left: 20px; color: white; background: rgba(0,0,0,0.7); padding: 20px…" at bounding box center [556, 775] width 543 height 1341
click at [789, 784] on div "top: 20px; left: 20px; color: white; background: rgba(0,0,0,0.7); padding: 20px…" at bounding box center [556, 775] width 543 height 1341
click at [543, 764] on div "top: 20px; left: 20px; color: white; background: rgba(0,0,0,0.7); padding: 20px…" at bounding box center [556, 775] width 543 height 1341
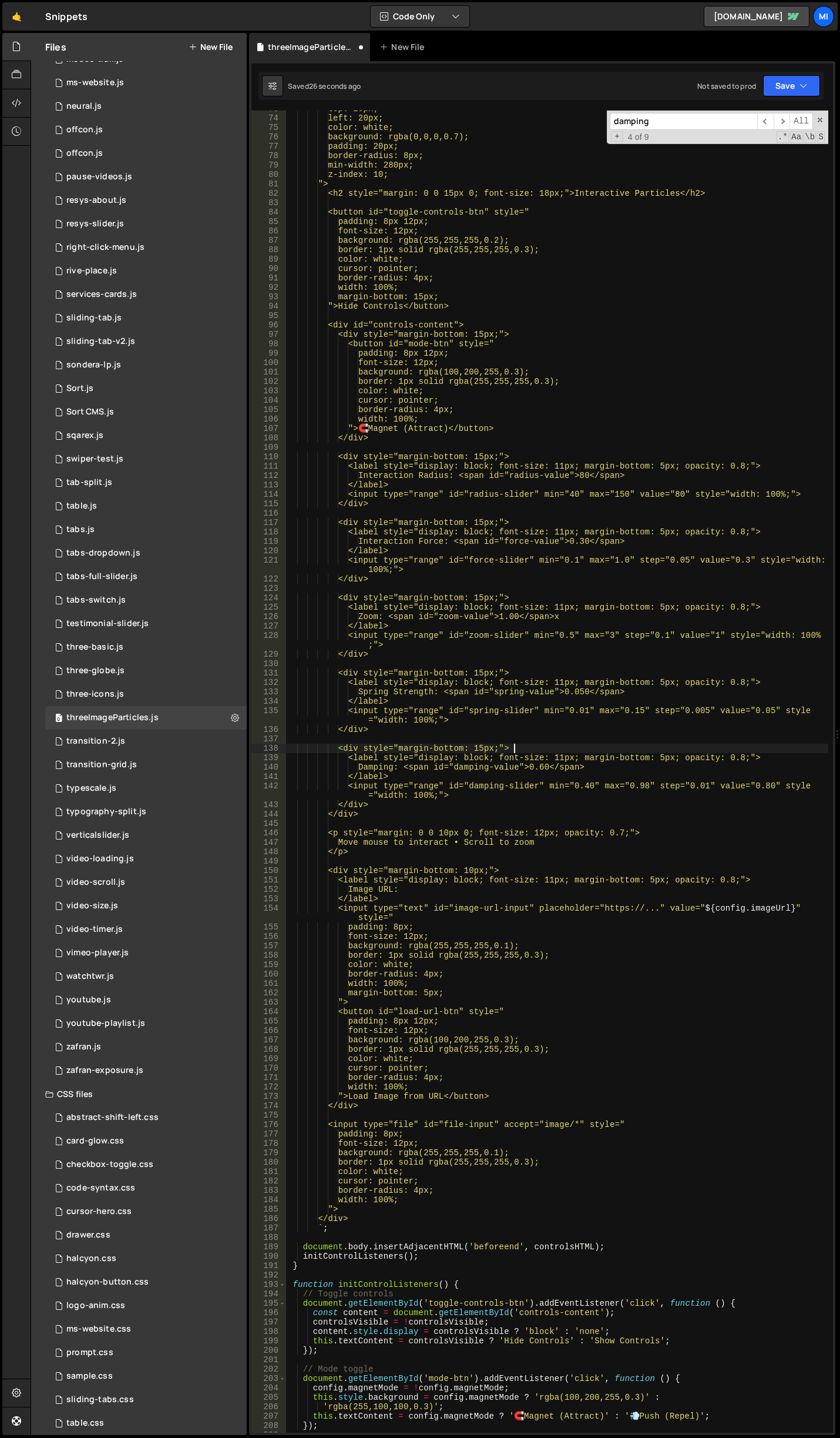
click at [728, 751] on div "top: 20px; left: 20px; color: white; background: rgba(0,0,0,0.7); padding: 20px…" at bounding box center [556, 775] width 543 height 1341
click at [767, 782] on div "top: 20px; left: 20px; color: white; background: rgba(0,0,0,0.7); padding: 20px…" at bounding box center [556, 775] width 543 height 1341
click at [763, 782] on div "top: 20px; left: 20px; color: white; background: rgba(0,0,0,0.7); padding: 20px…" at bounding box center [556, 772] width 543 height 1322
click at [769, 782] on div "top: 20px; left: 20px; color: white; background: rgba(0,0,0,0.7); padding: 20px…" at bounding box center [556, 775] width 543 height 1341
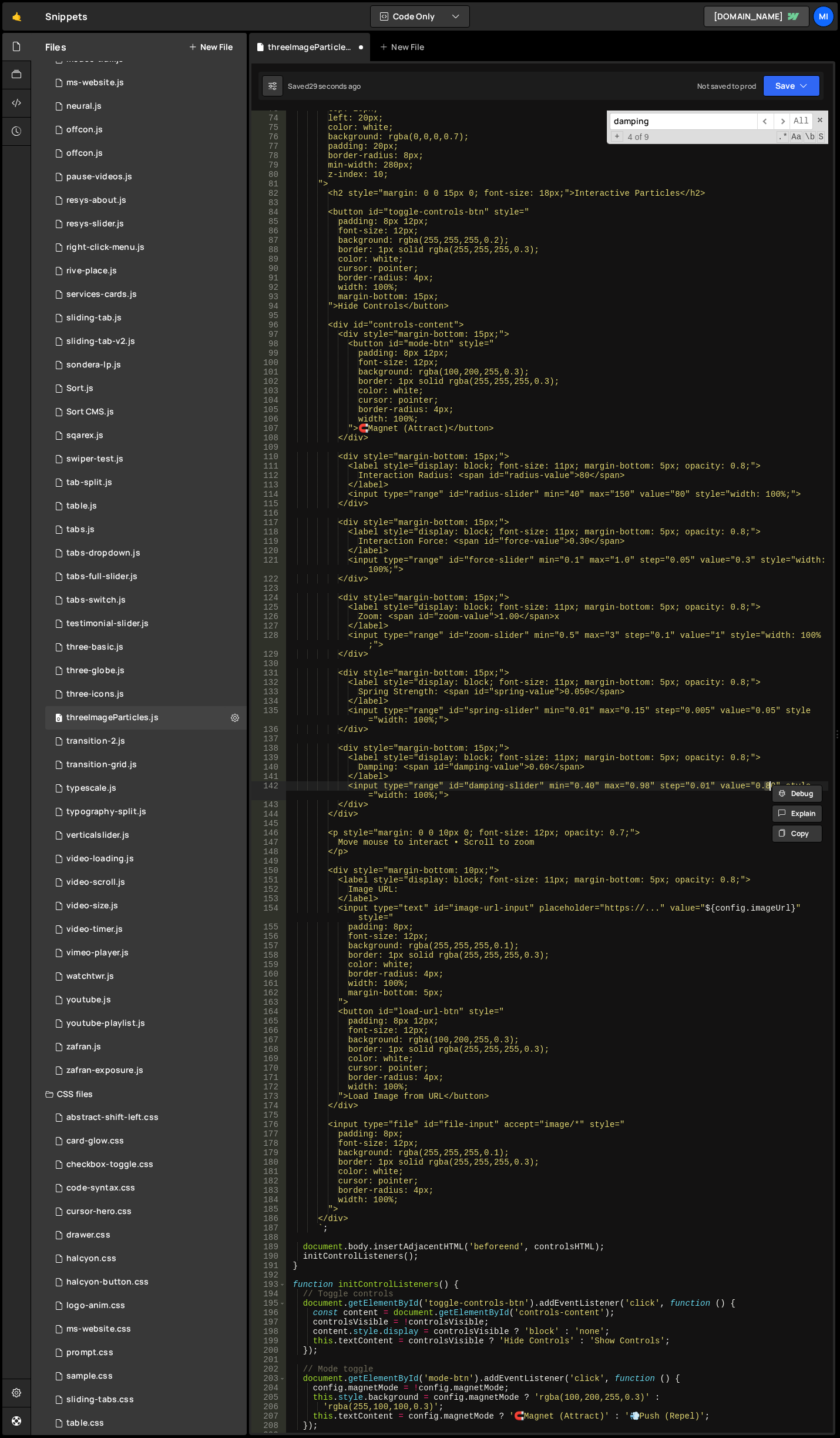
scroll to position [0, 33]
type textarea "<input type="range" id="damping-slider" min="0.40" max="0.98" step="0.01" value…"
